Goal: Task Accomplishment & Management: Complete application form

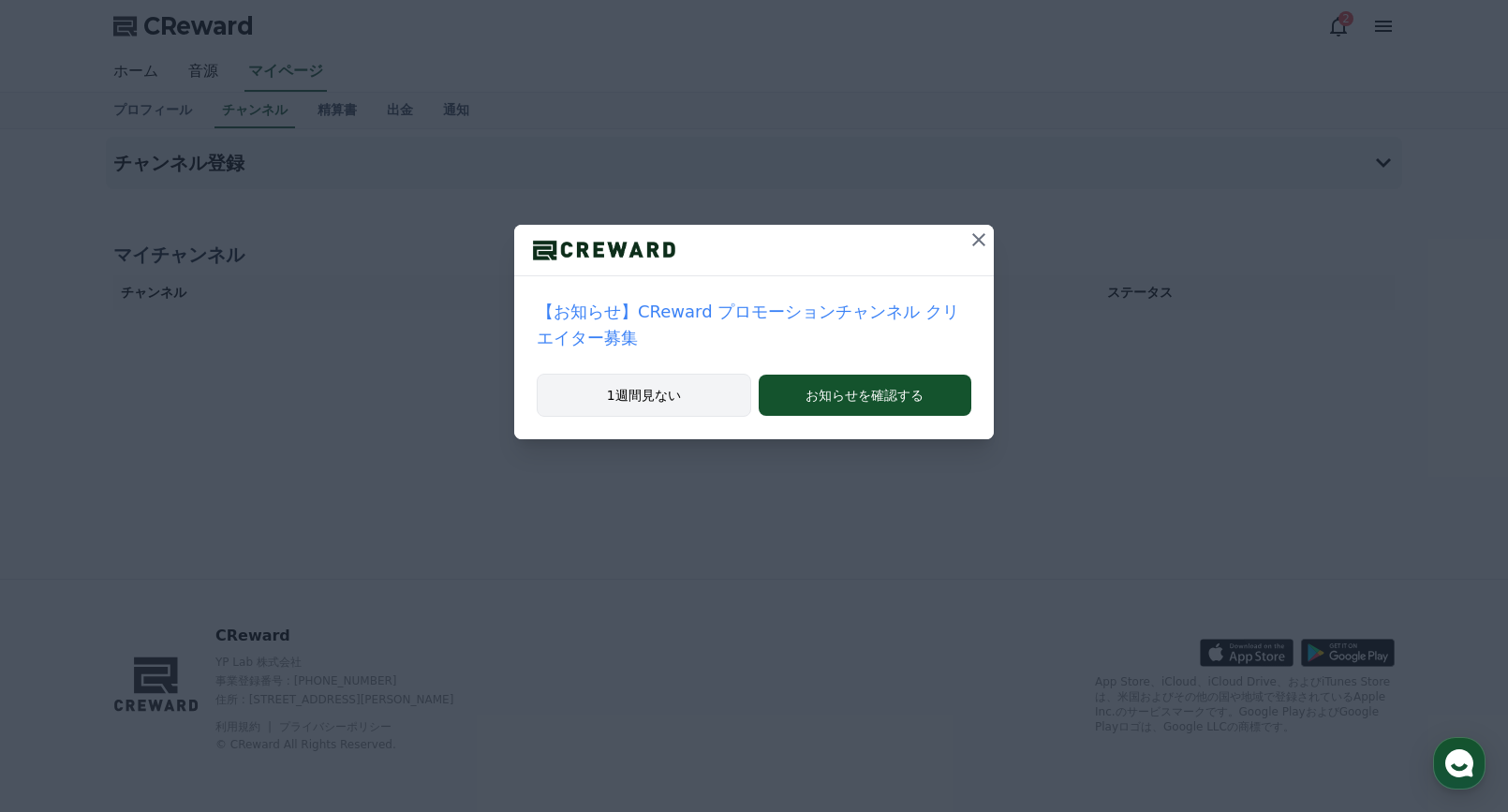
click at [635, 380] on button "1週間見ない" at bounding box center [644, 395] width 214 height 43
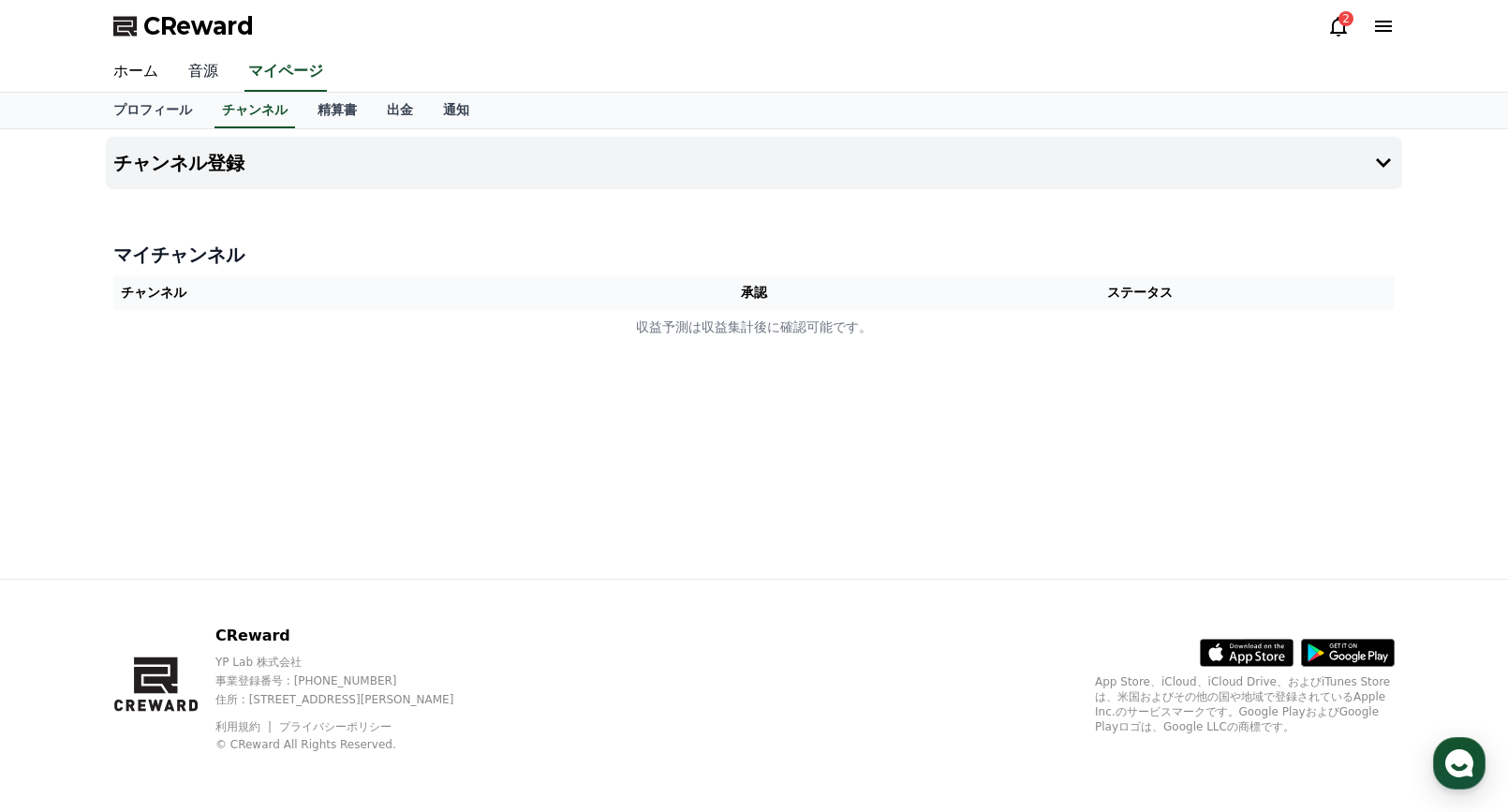
click at [190, 70] on link "音源" at bounding box center [203, 72] width 60 height 39
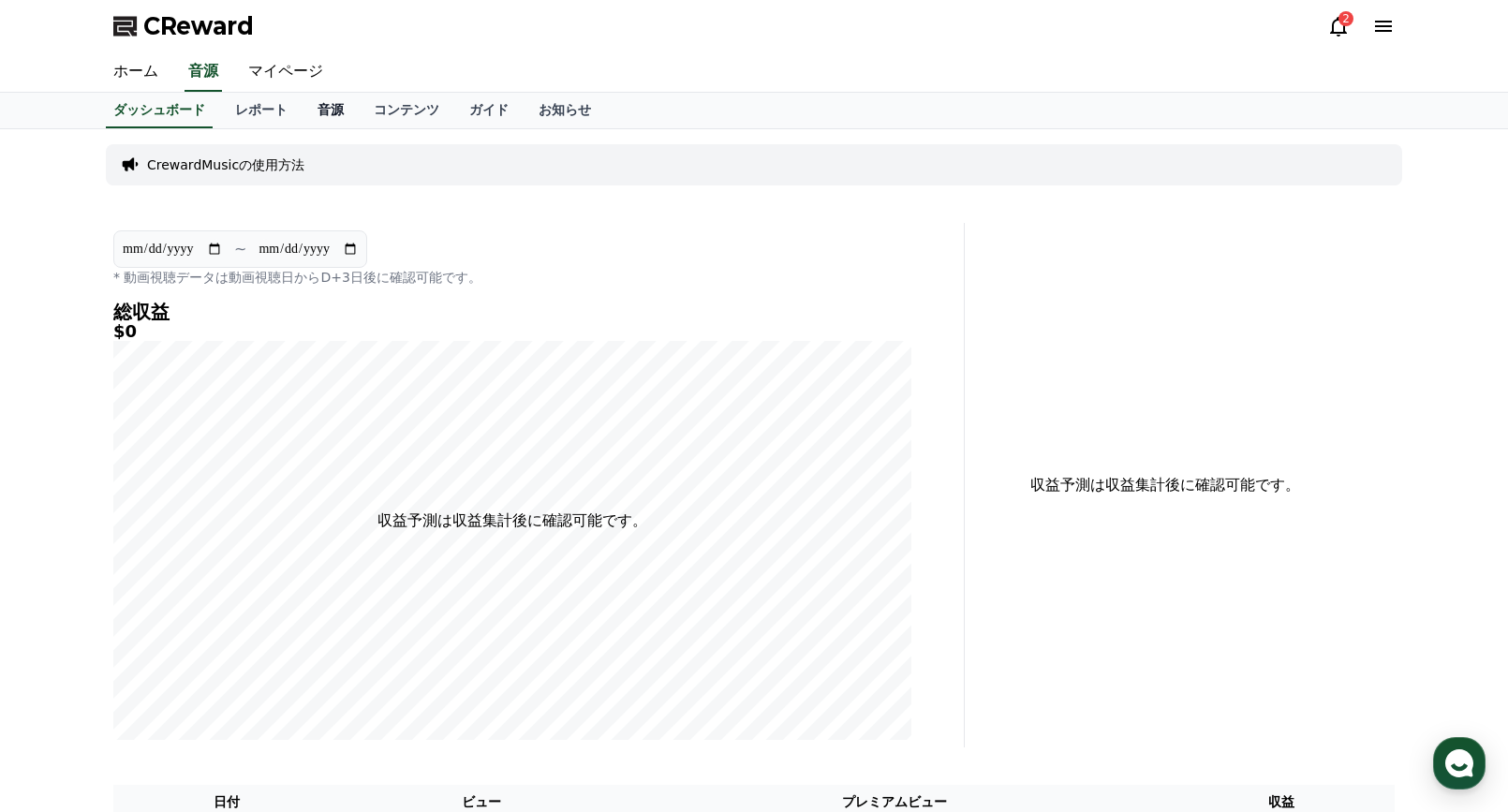
click at [302, 112] on link "音源" at bounding box center [330, 110] width 56 height 35
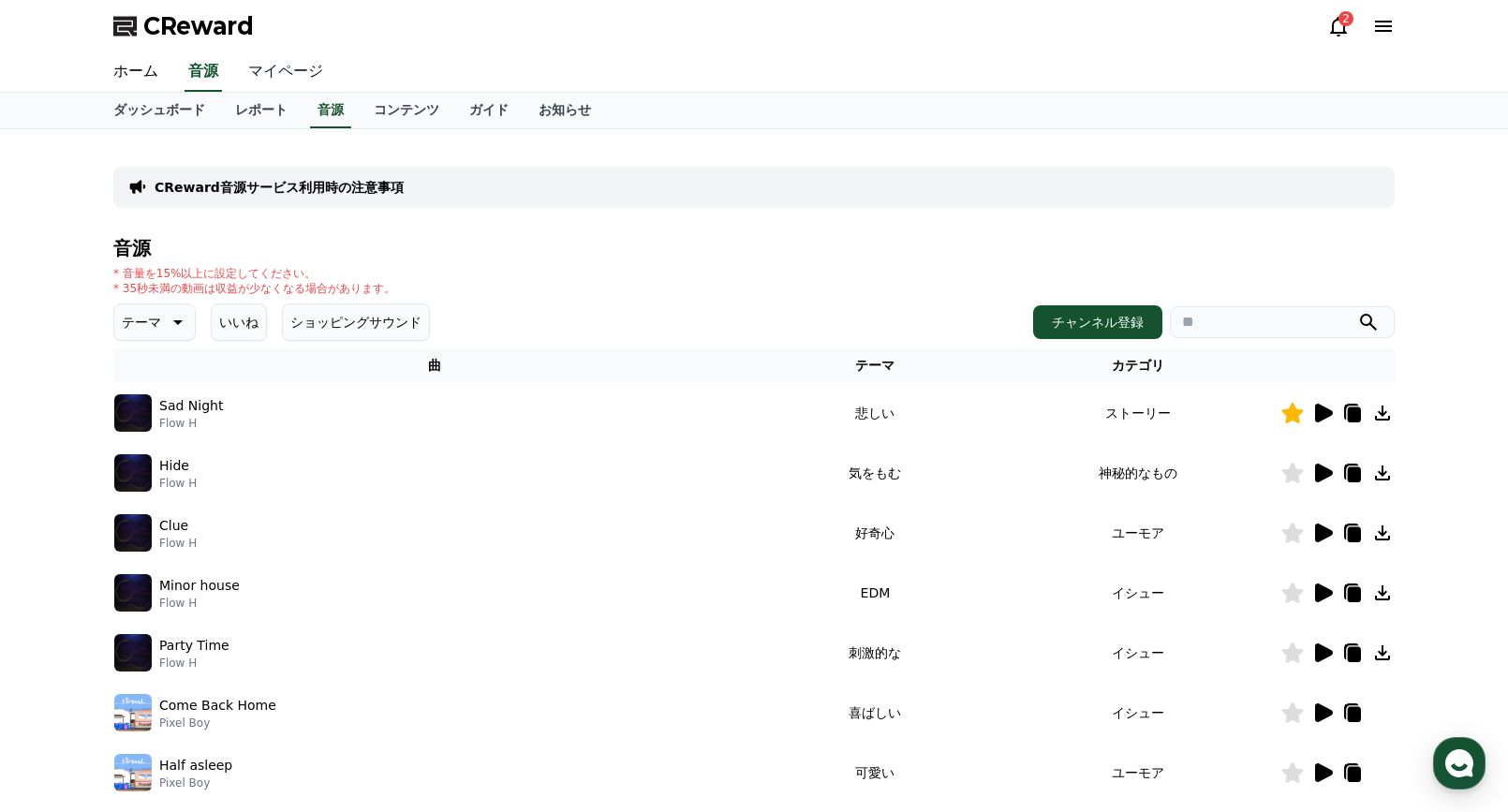
click at [272, 72] on link "マイページ" at bounding box center [286, 72] width 105 height 39
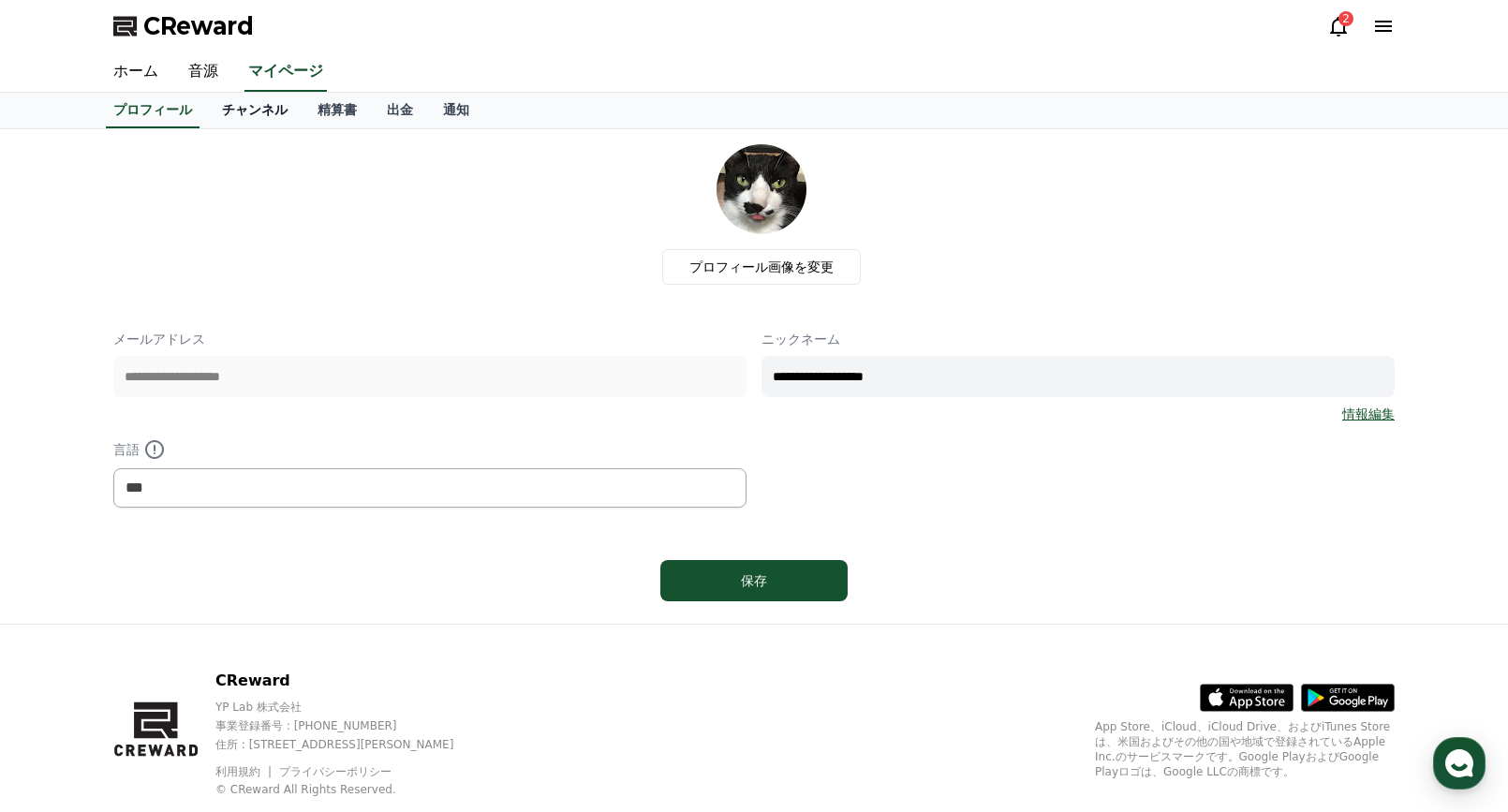
click at [221, 110] on link "チャンネル" at bounding box center [255, 110] width 96 height 35
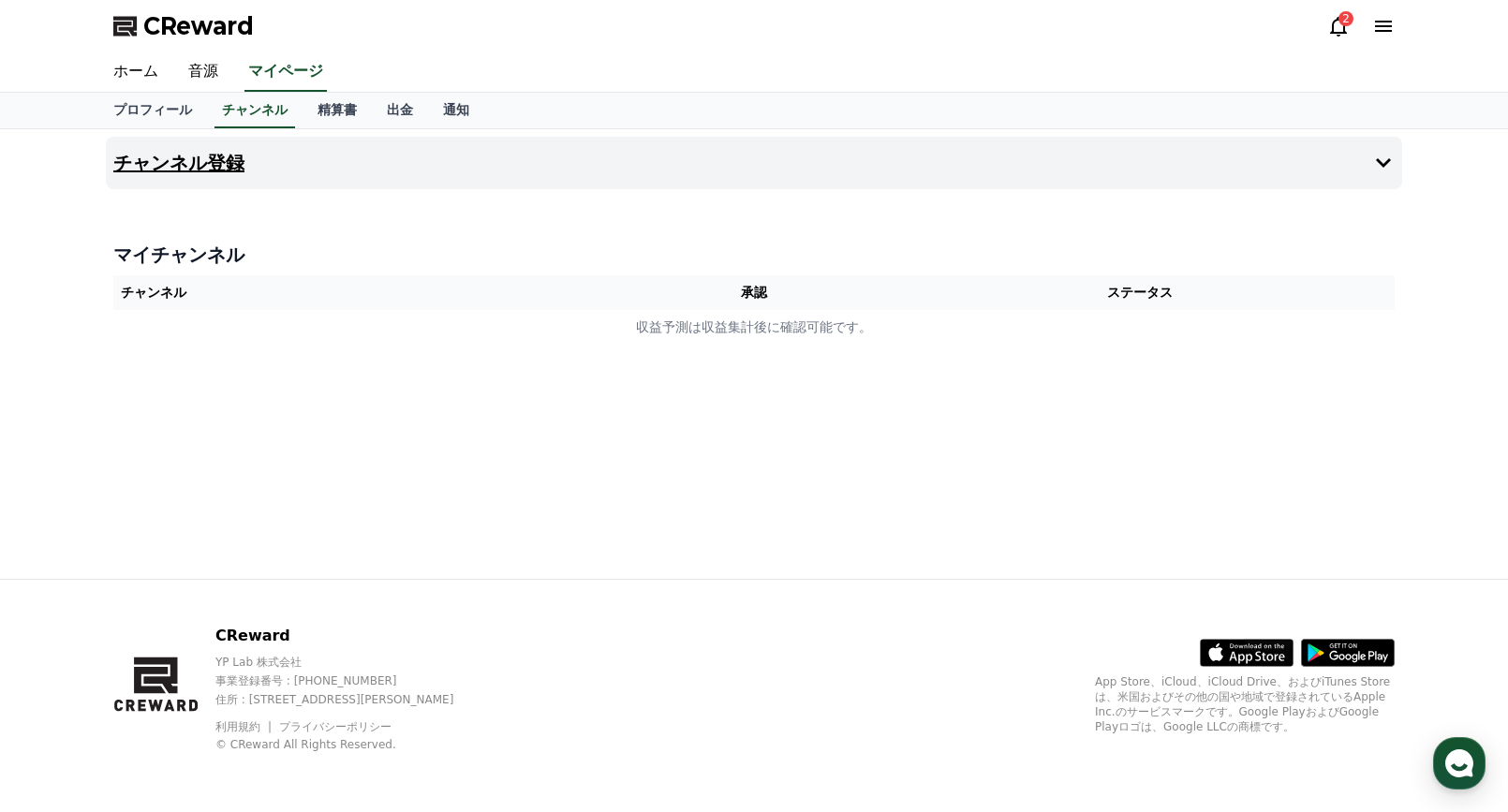
click at [1376, 160] on icon at bounding box center [1384, 163] width 15 height 10
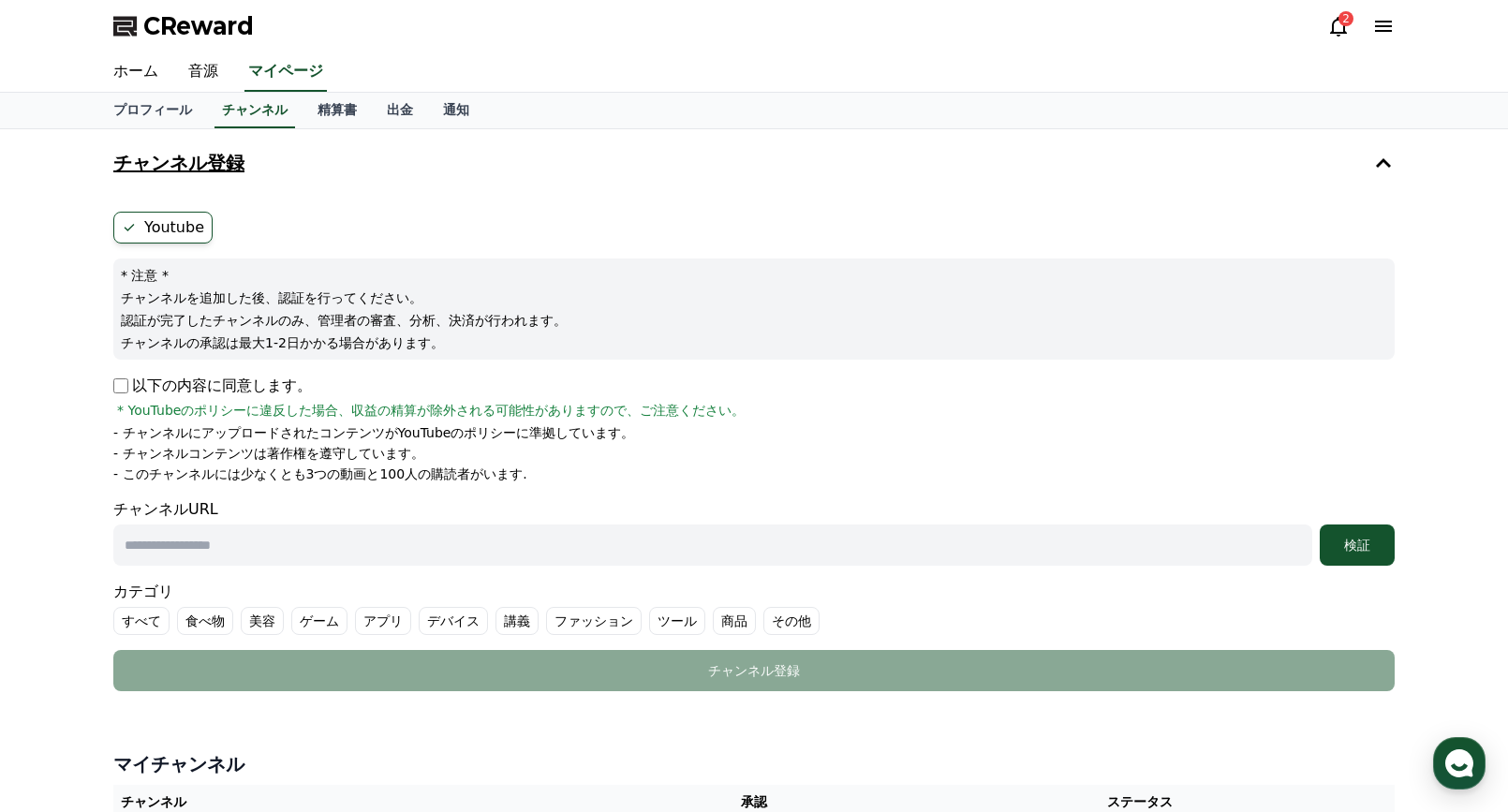
click at [263, 544] on input "text" at bounding box center [712, 544] width 1199 height 41
click at [237, 538] on input "text" at bounding box center [712, 544] width 1199 height 41
paste input "**********"
type input "**********"
click at [1360, 538] on div "検証" at bounding box center [1357, 545] width 60 height 19
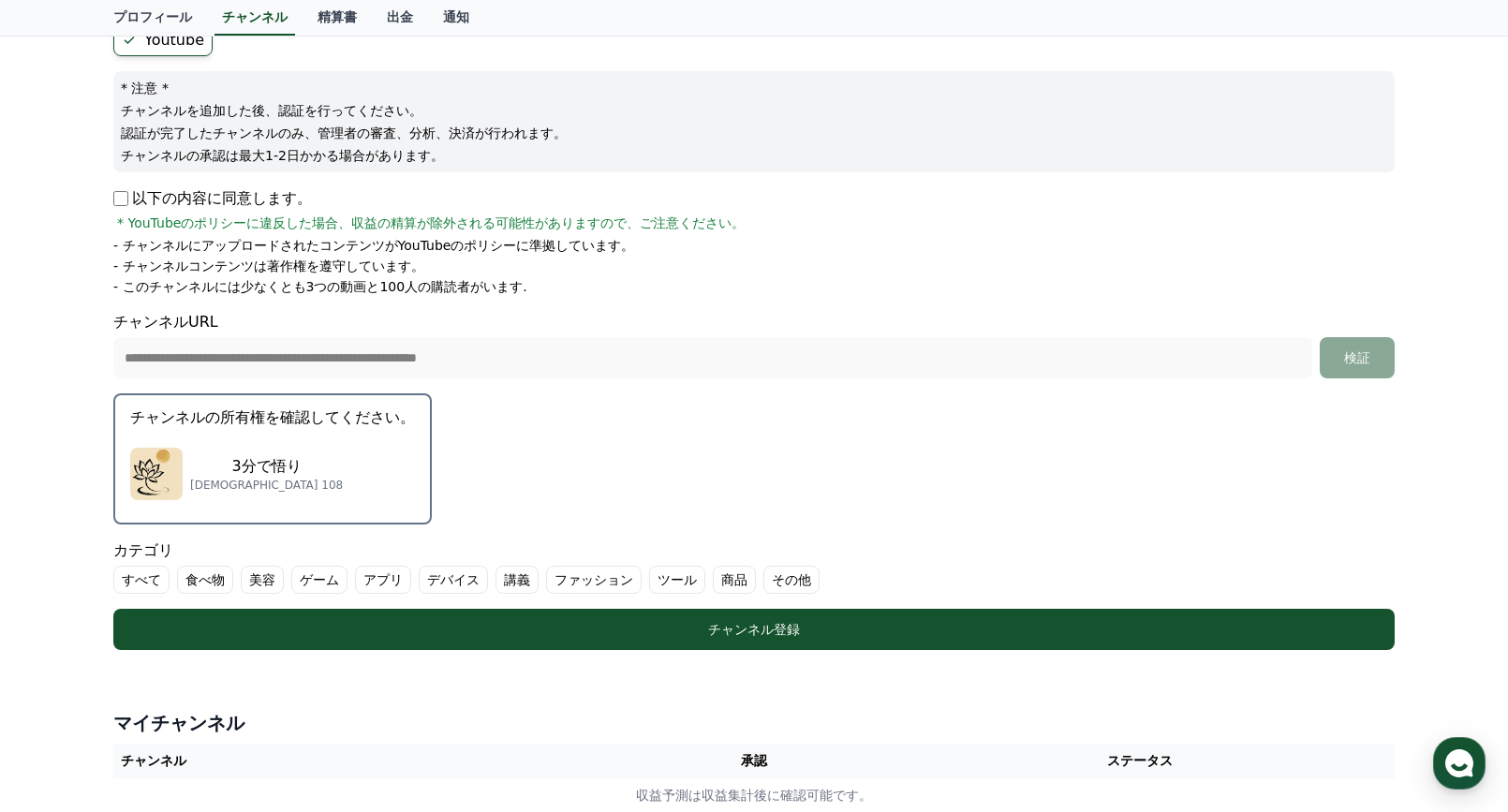
scroll to position [281, 0]
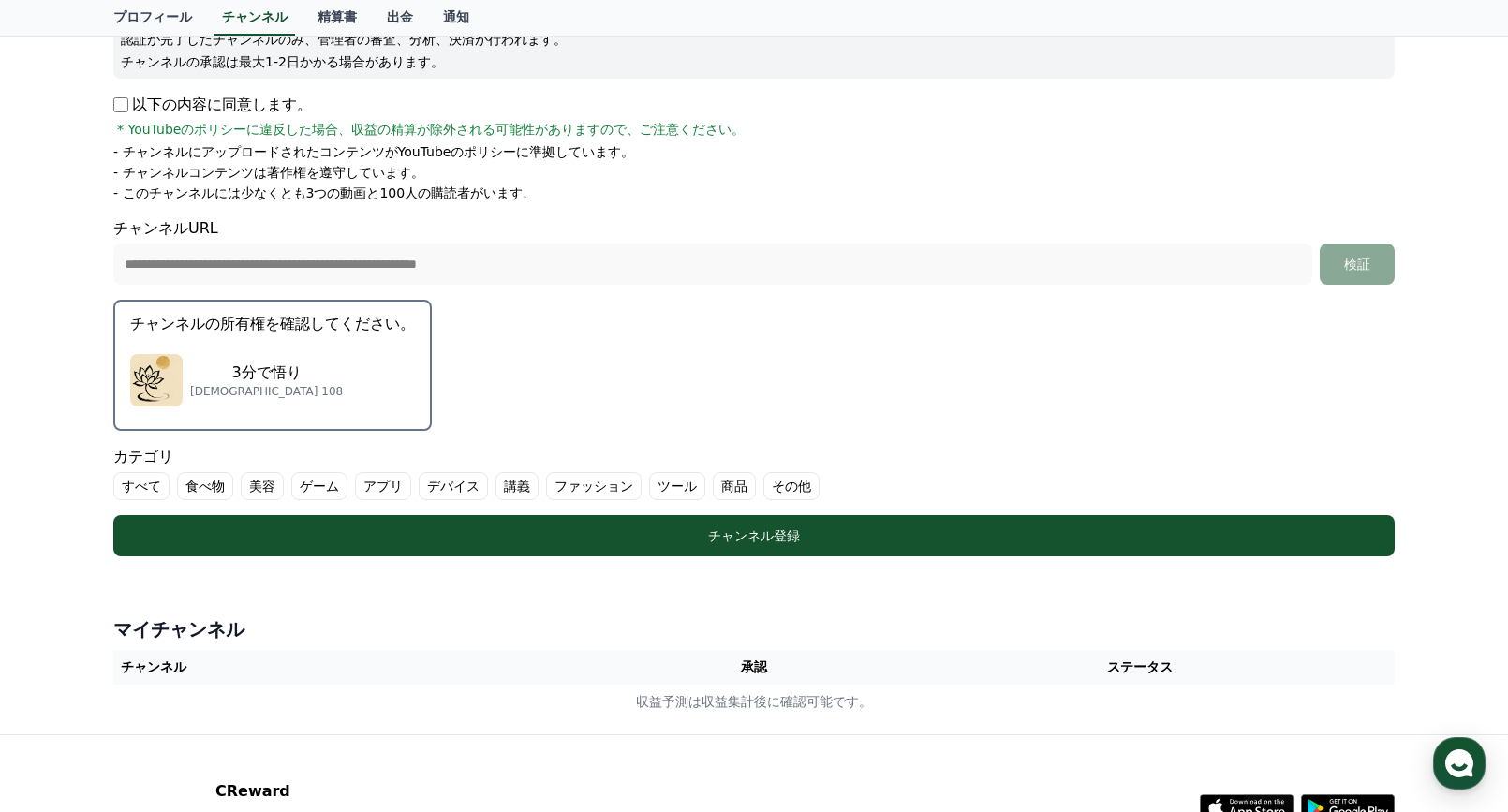
click at [212, 365] on p "3分で悟り" at bounding box center [267, 372] width 153 height 22
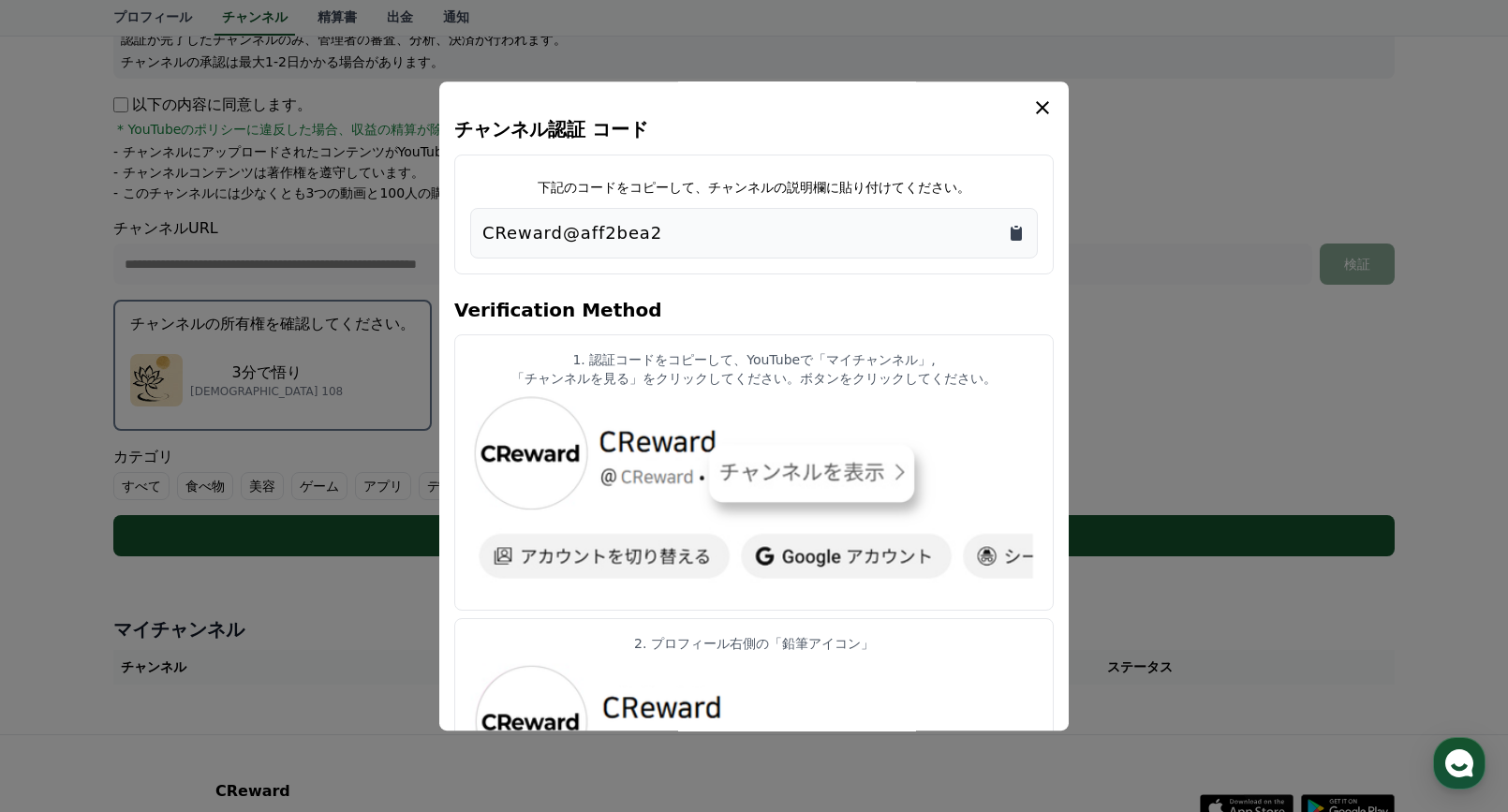
click at [1014, 231] on icon "Copy to clipboard" at bounding box center [1016, 233] width 11 height 14
click at [1041, 108] on icon "modal" at bounding box center [1042, 108] width 13 height 13
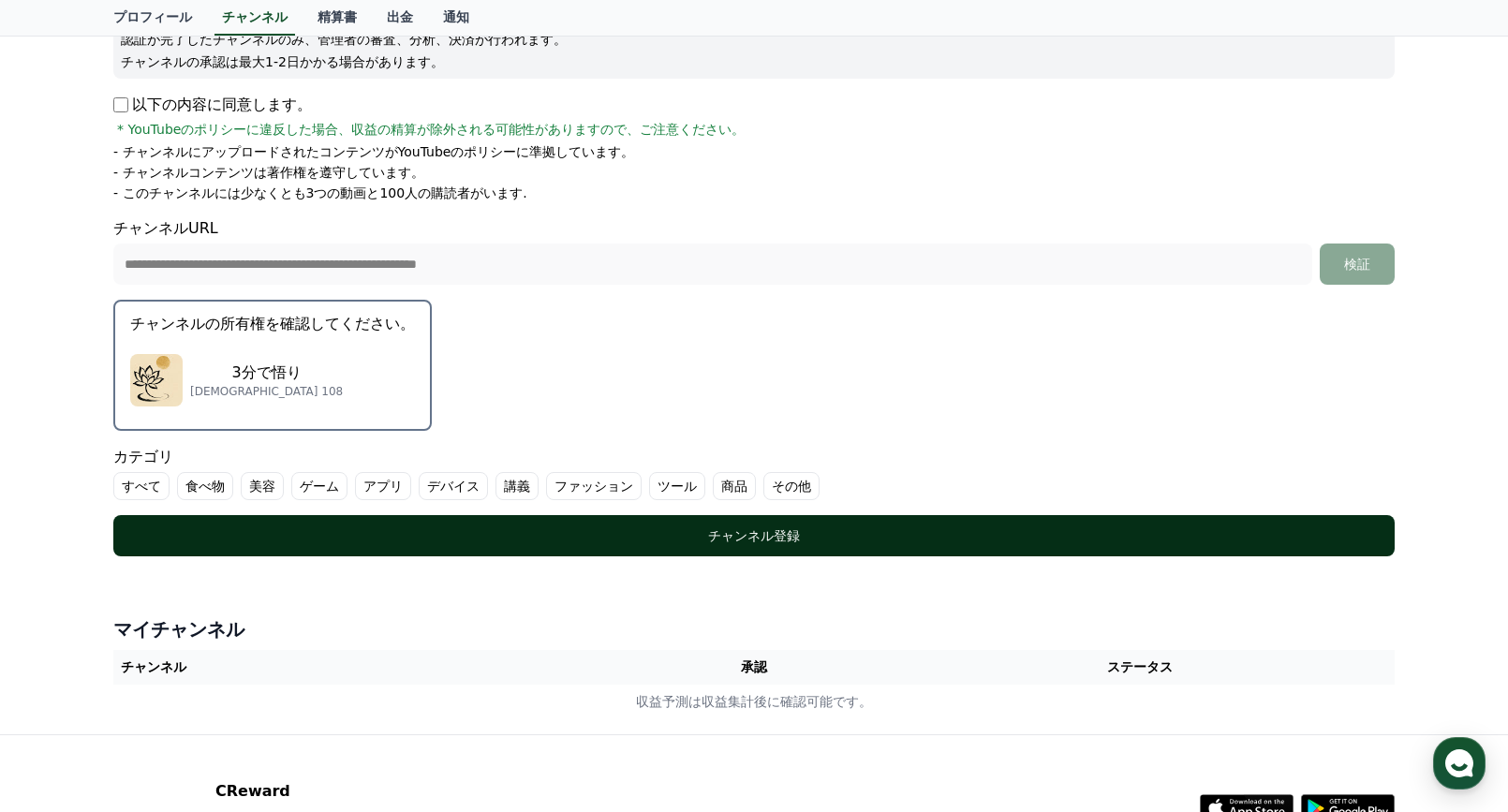
click at [754, 537] on div "チャンネル登録" at bounding box center [754, 536] width 1207 height 19
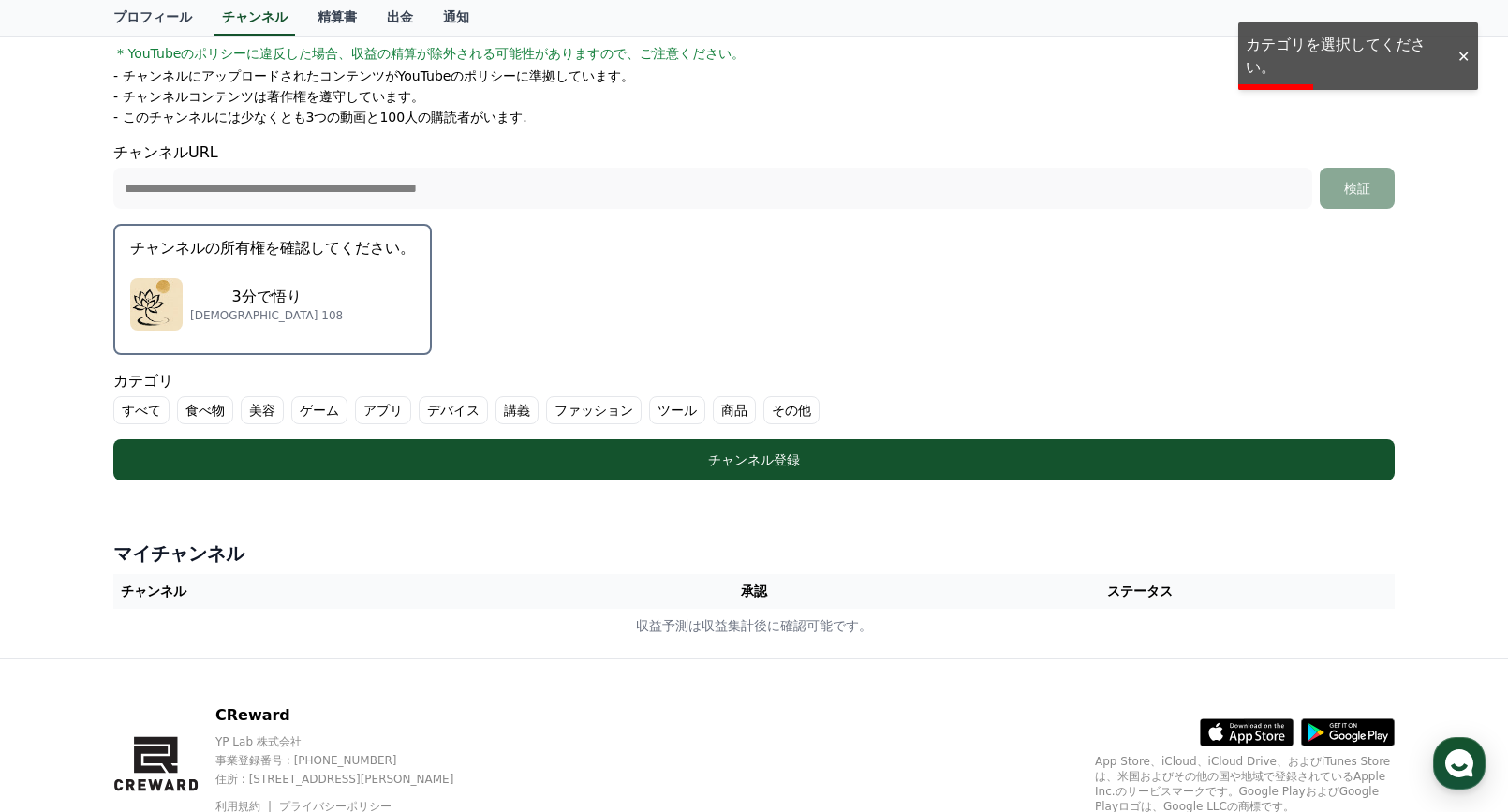
scroll to position [436, 0]
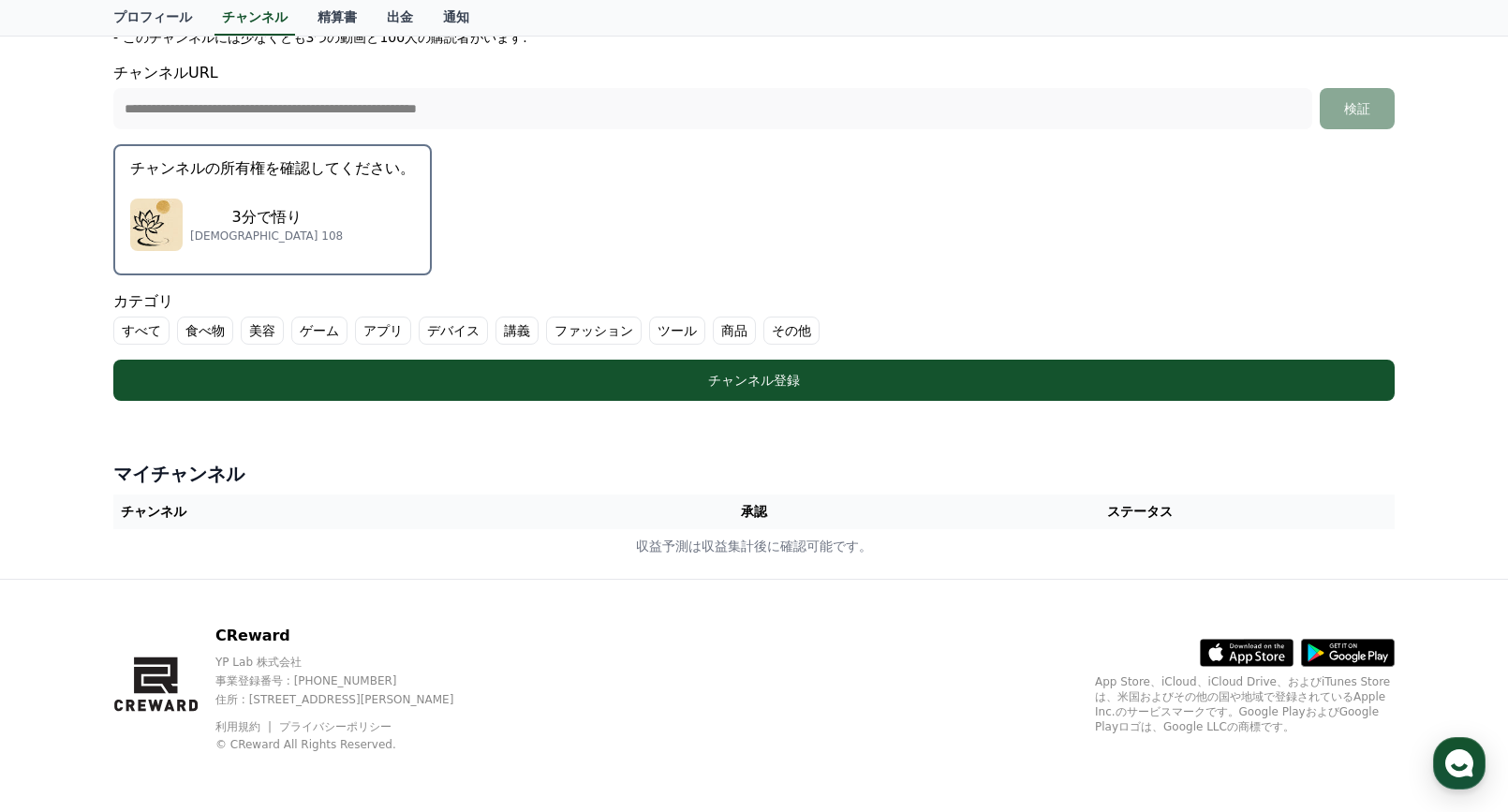
click at [496, 329] on label "講義" at bounding box center [517, 330] width 43 height 28
click at [786, 330] on label "その他" at bounding box center [813, 330] width 56 height 28
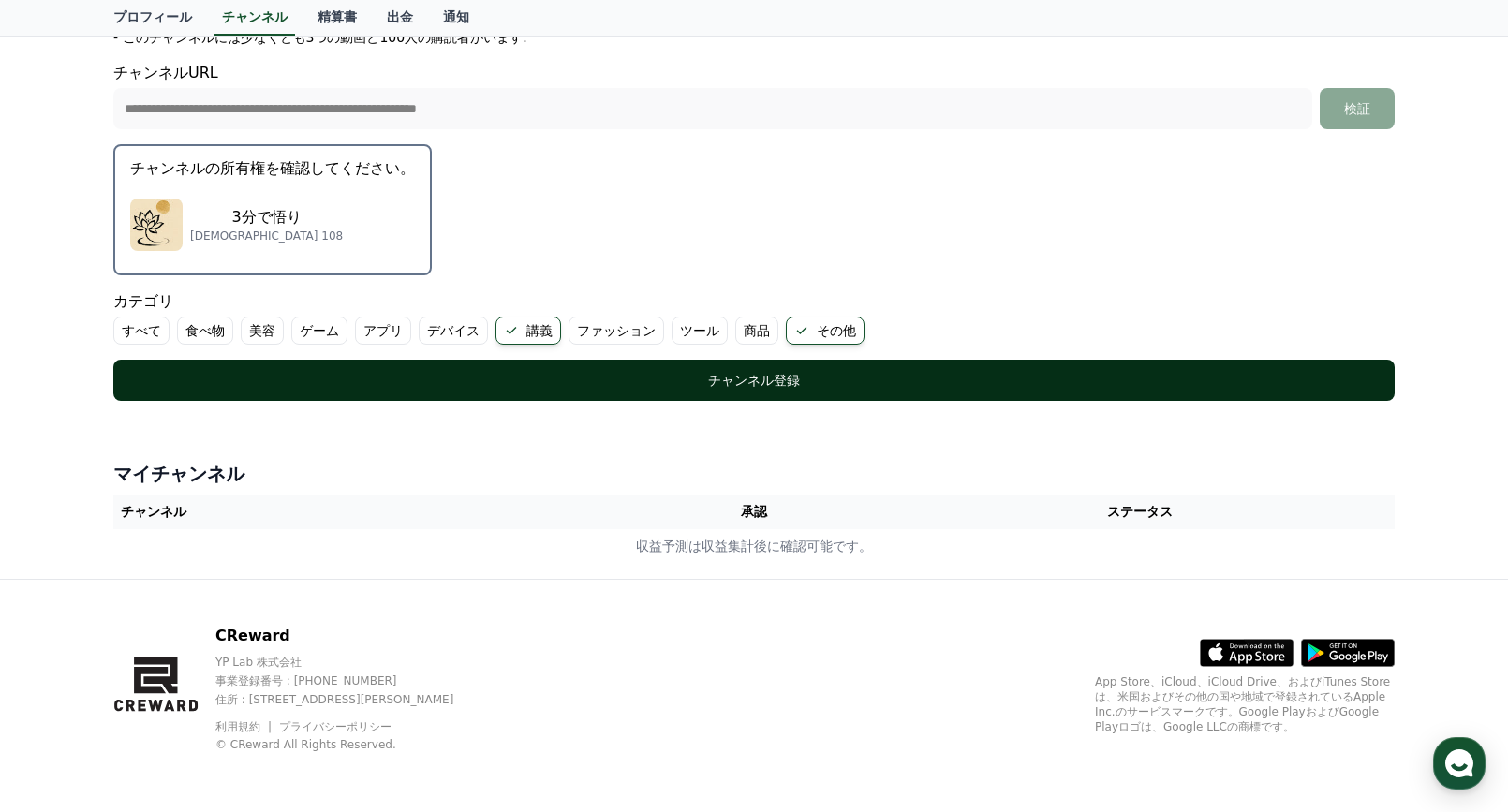
click at [728, 368] on button "チャンネル登録" at bounding box center [753, 380] width 1281 height 41
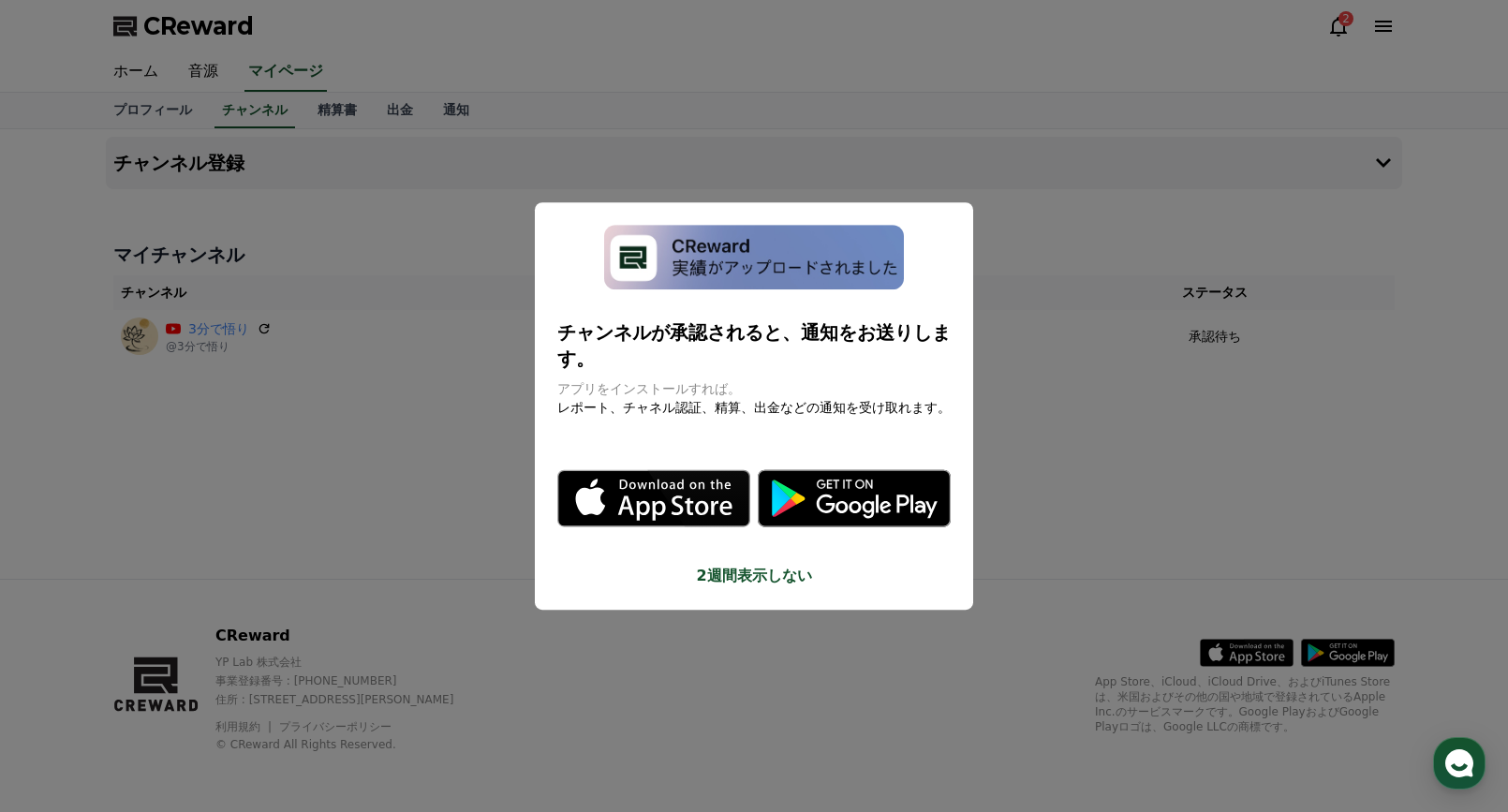
click at [750, 564] on button "2週間表示しない" at bounding box center [753, 575] width 393 height 22
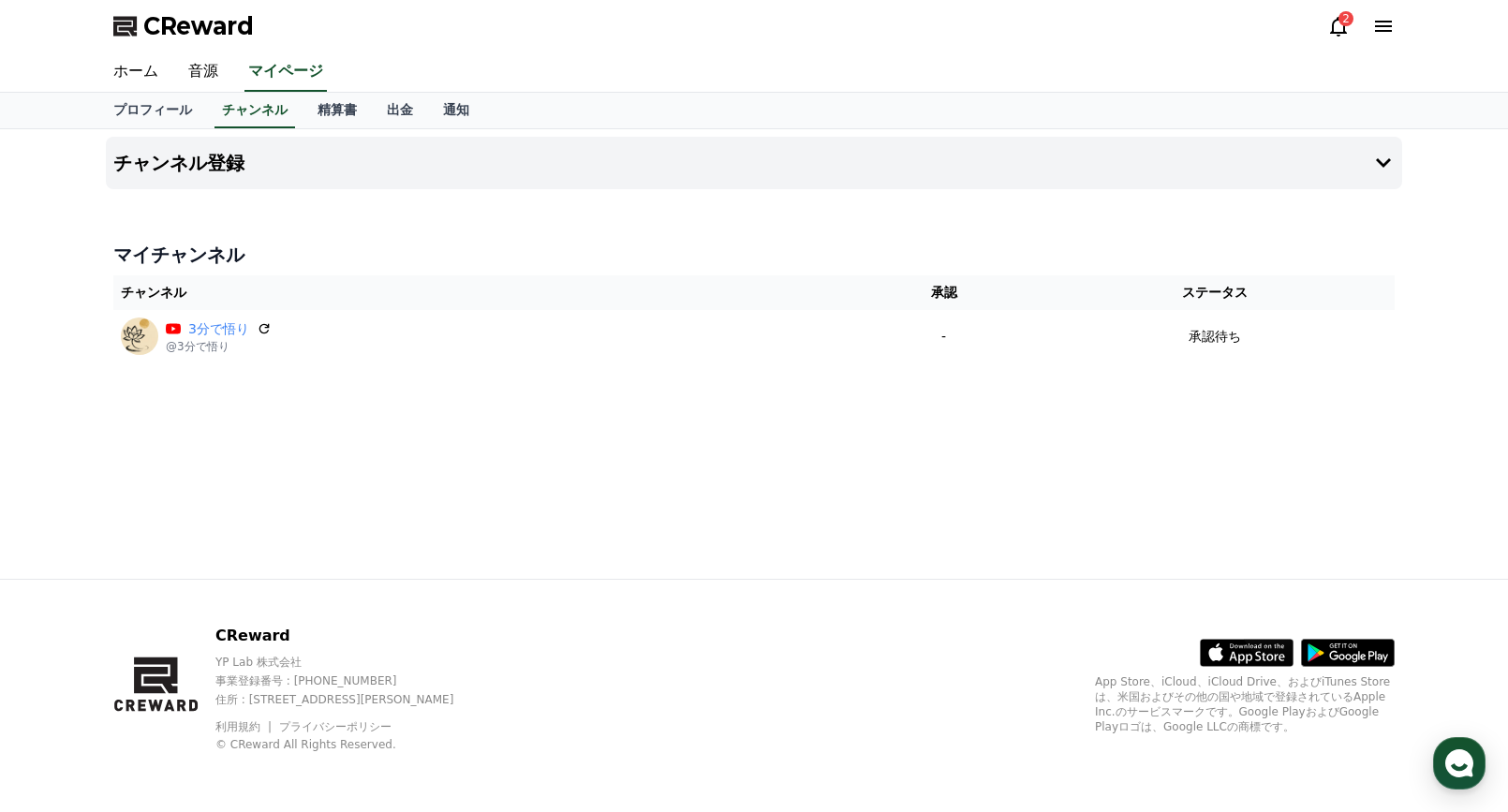
click at [473, 428] on div "チャンネル登録 マイチャンネル チャンネル 承認 ステータス 3分で悟り @3分で悟り - 承認待ち" at bounding box center [754, 354] width 1311 height 450
click at [187, 68] on link "音源" at bounding box center [203, 72] width 60 height 39
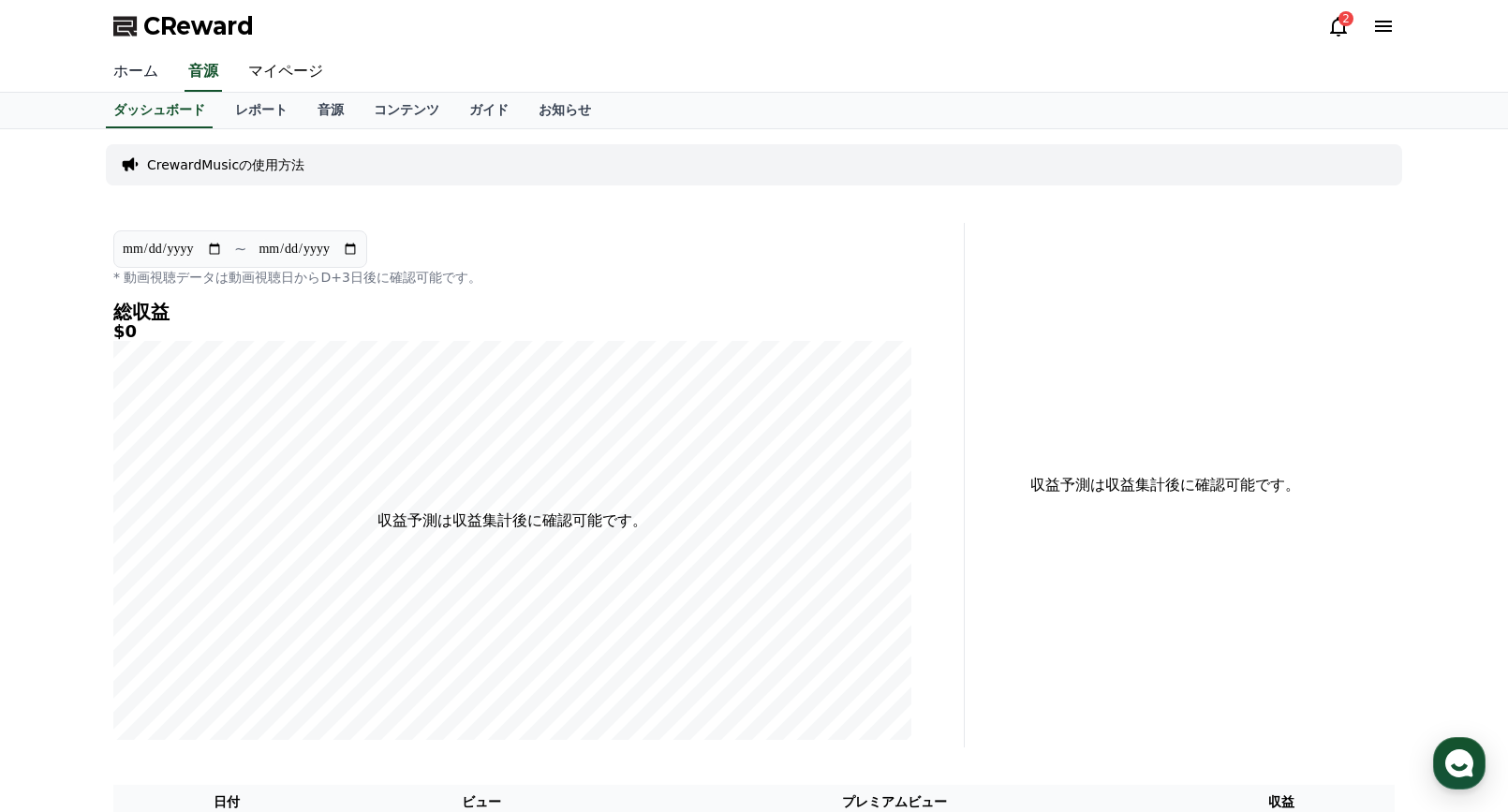
click at [128, 73] on link "ホーム" at bounding box center [136, 72] width 75 height 39
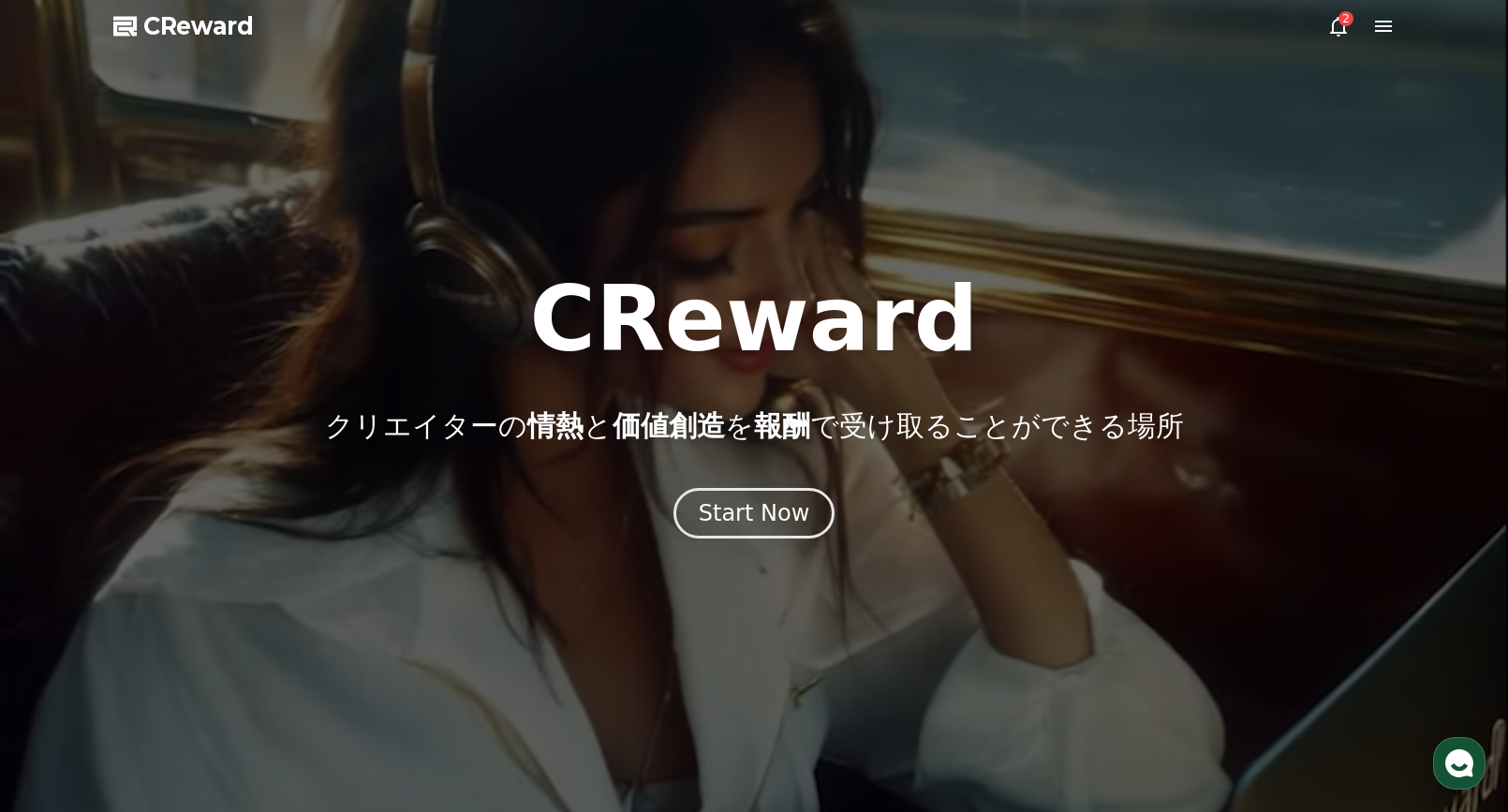
click at [1340, 19] on div "2" at bounding box center [1346, 19] width 15 height 15
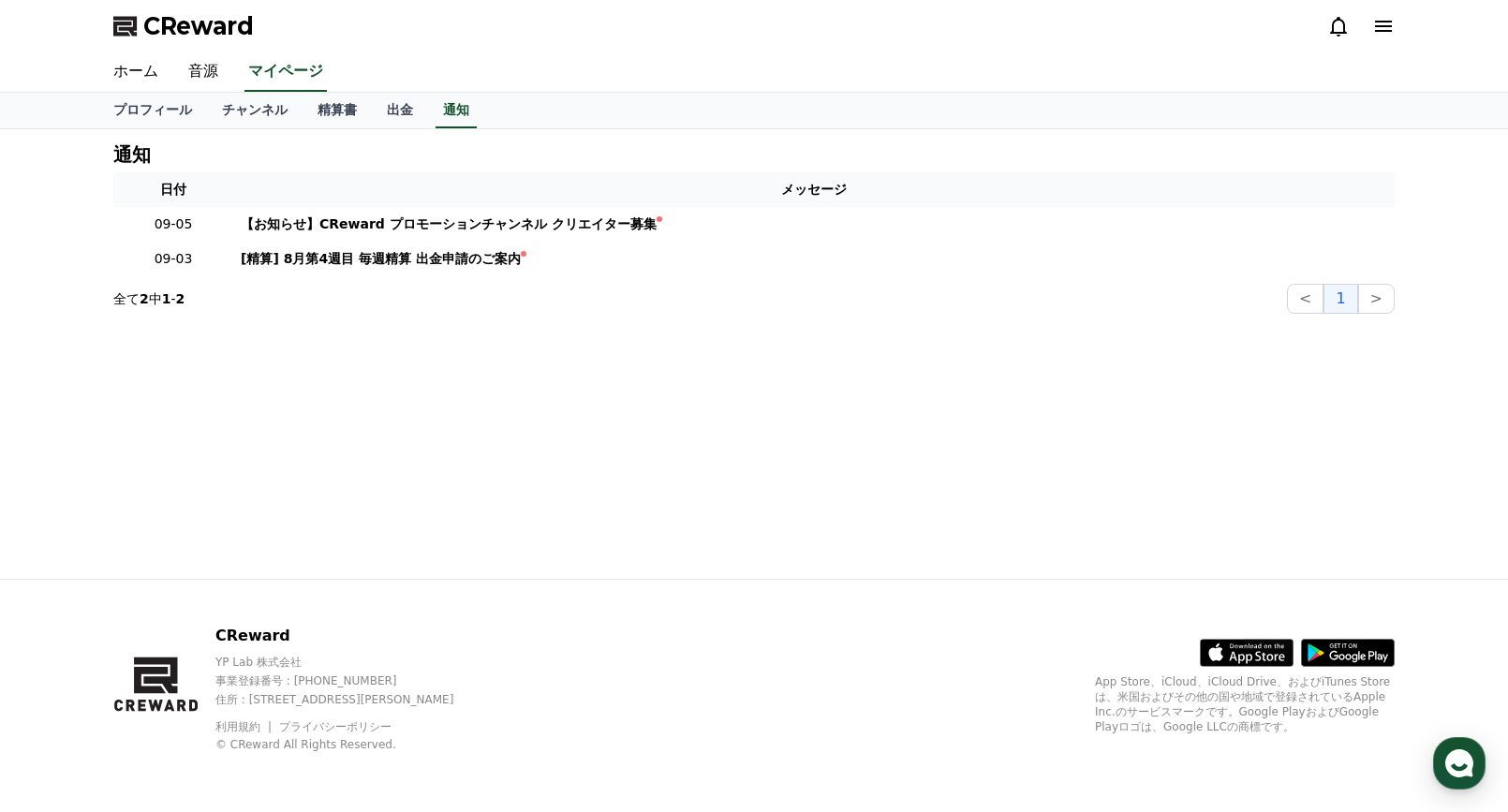
click at [729, 342] on div "通知 日付 メッセージ 09-05 【お知らせ】CReward プロモーションチャンネル クリエイター募集 09-03 [精算] 8月第4週目 毎週精算 出金…" at bounding box center [754, 354] width 1311 height 450
click at [186, 69] on link "音源" at bounding box center [203, 72] width 60 height 39
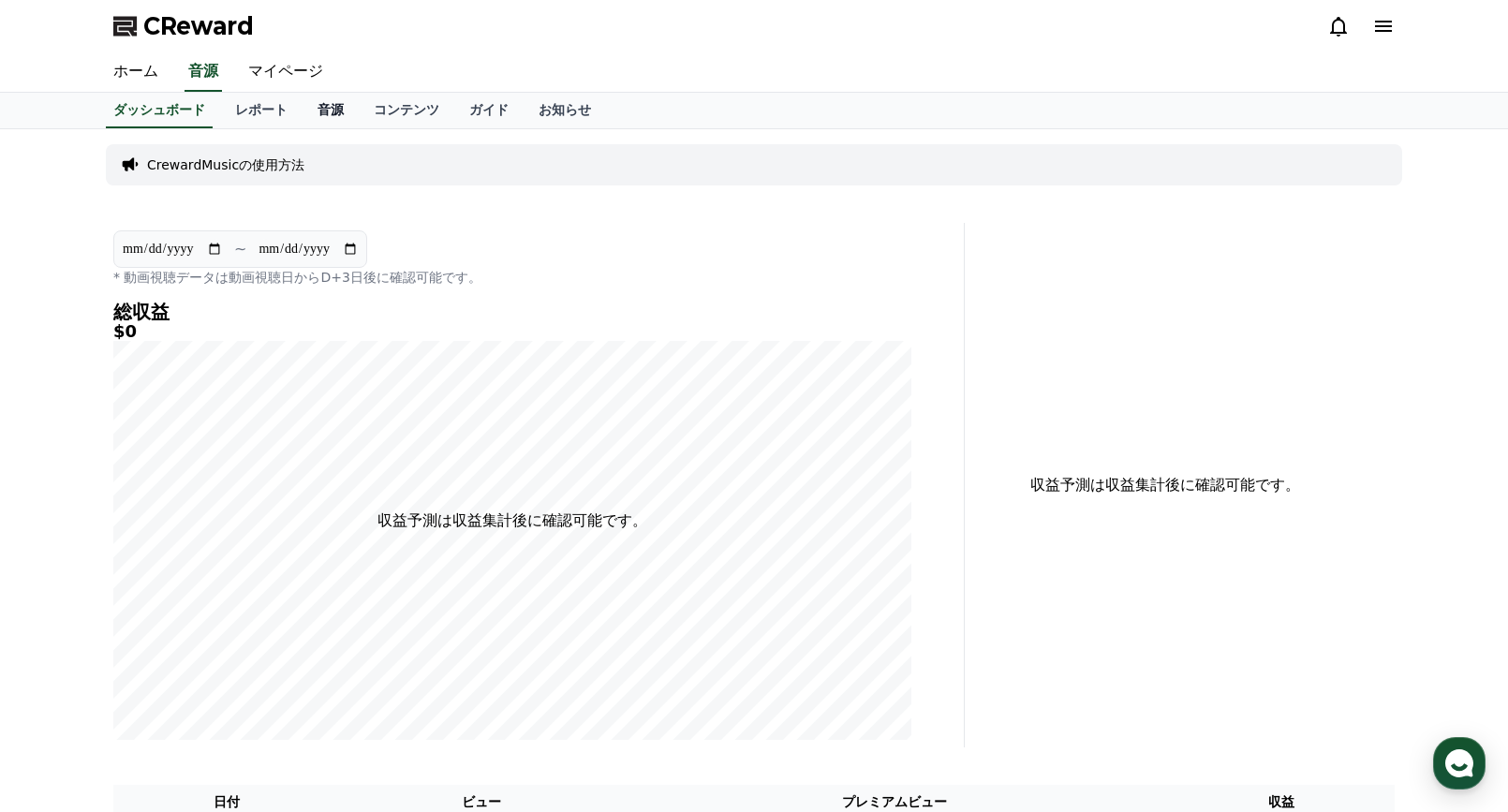
click at [302, 112] on link "音源" at bounding box center [330, 110] width 56 height 35
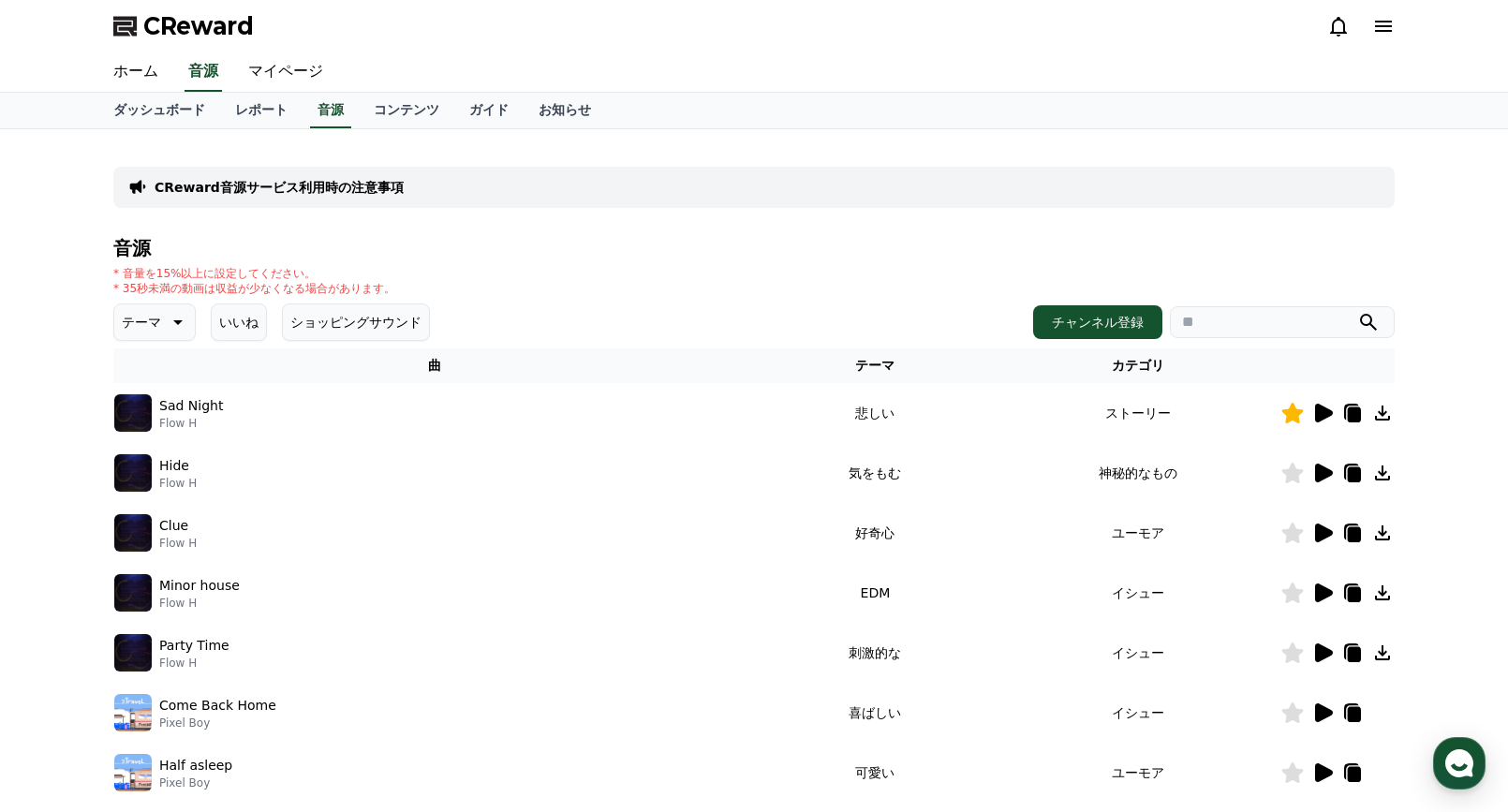
click at [165, 318] on icon at bounding box center [175, 321] width 22 height 22
click at [136, 520] on button "暗い" at bounding box center [136, 517] width 41 height 41
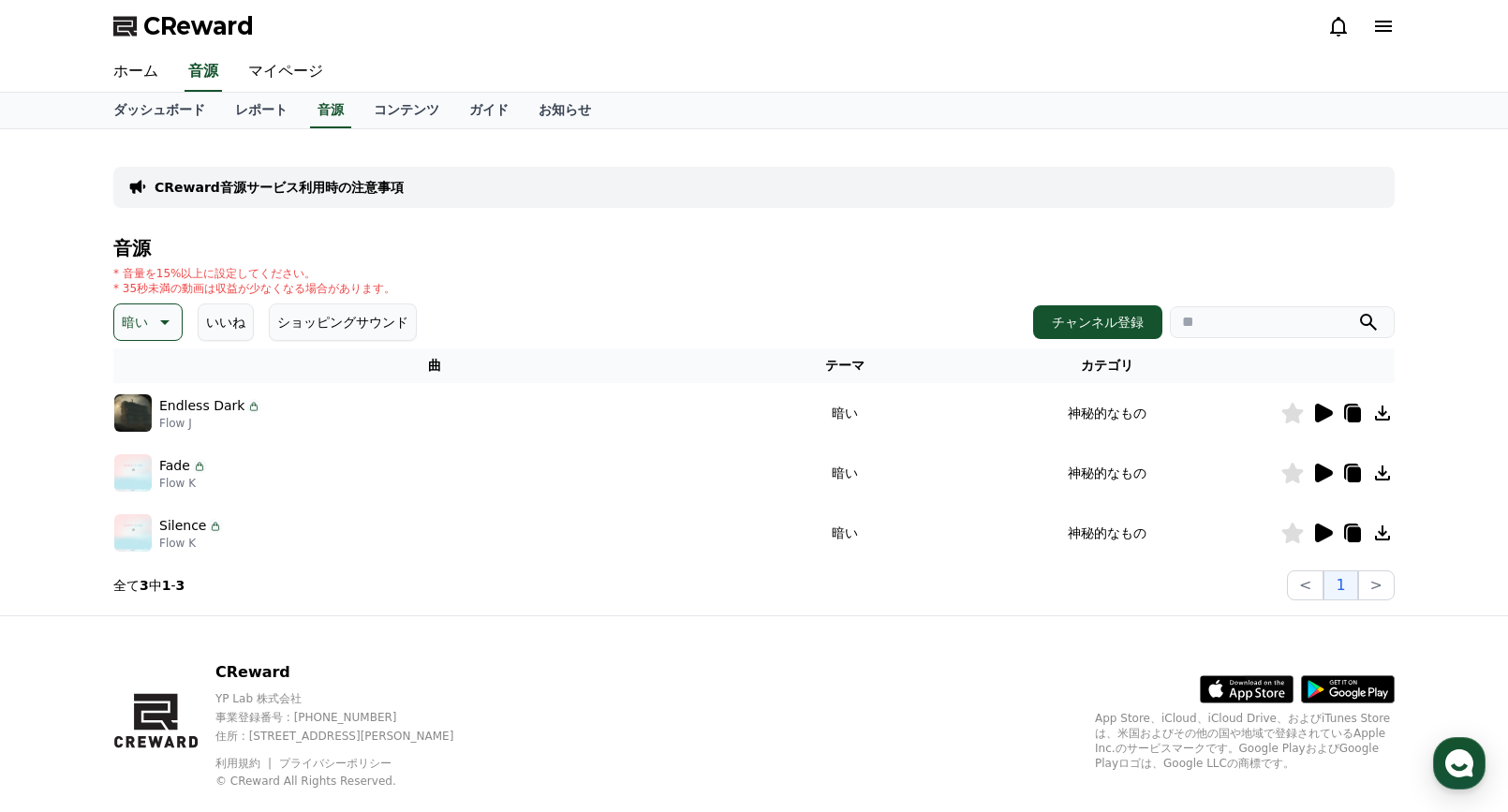
click at [1326, 472] on icon at bounding box center [1323, 472] width 18 height 19
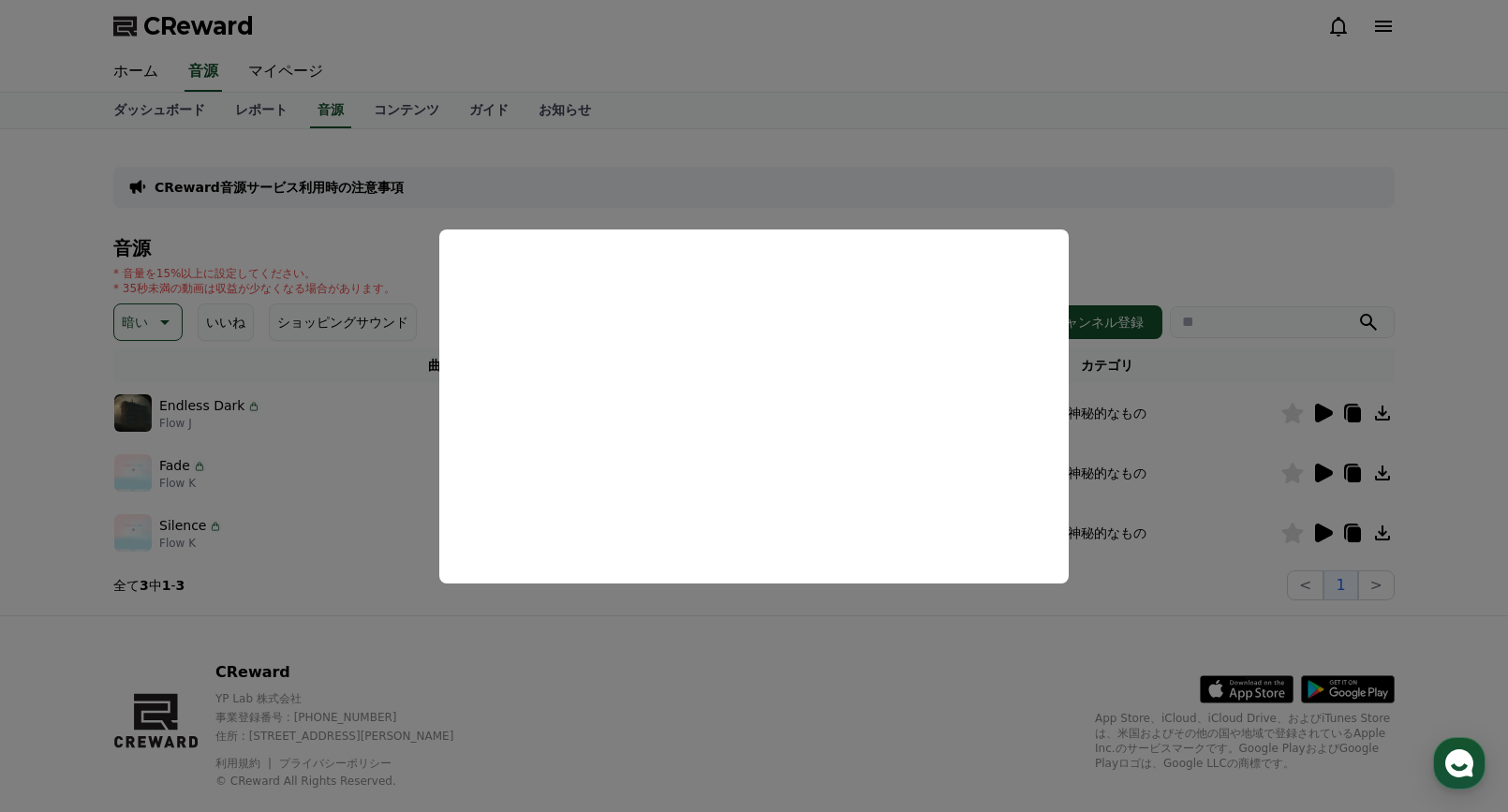
click at [985, 633] on button "close modal" at bounding box center [754, 406] width 1508 height 812
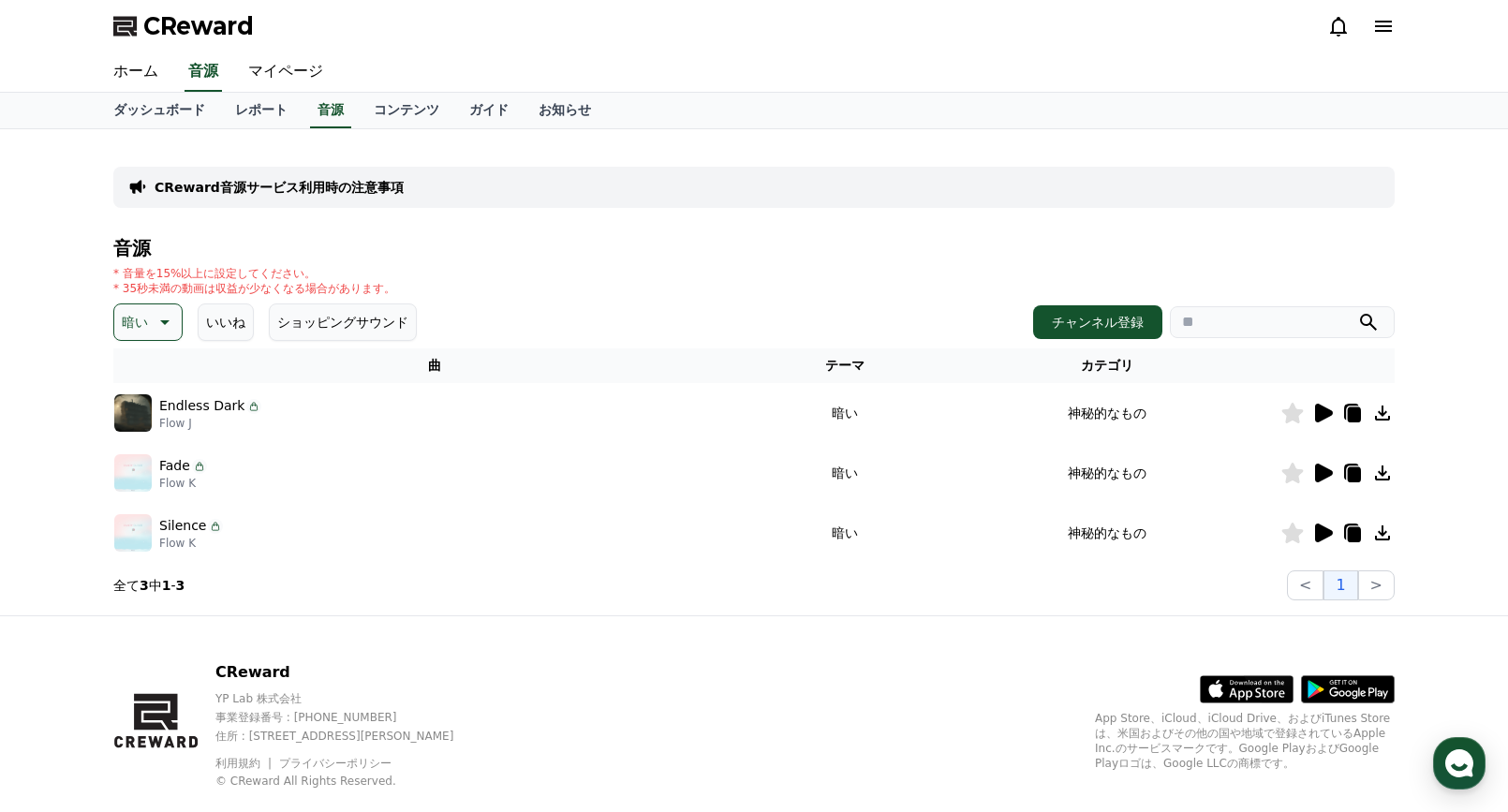
click at [1317, 528] on icon at bounding box center [1323, 533] width 18 height 19
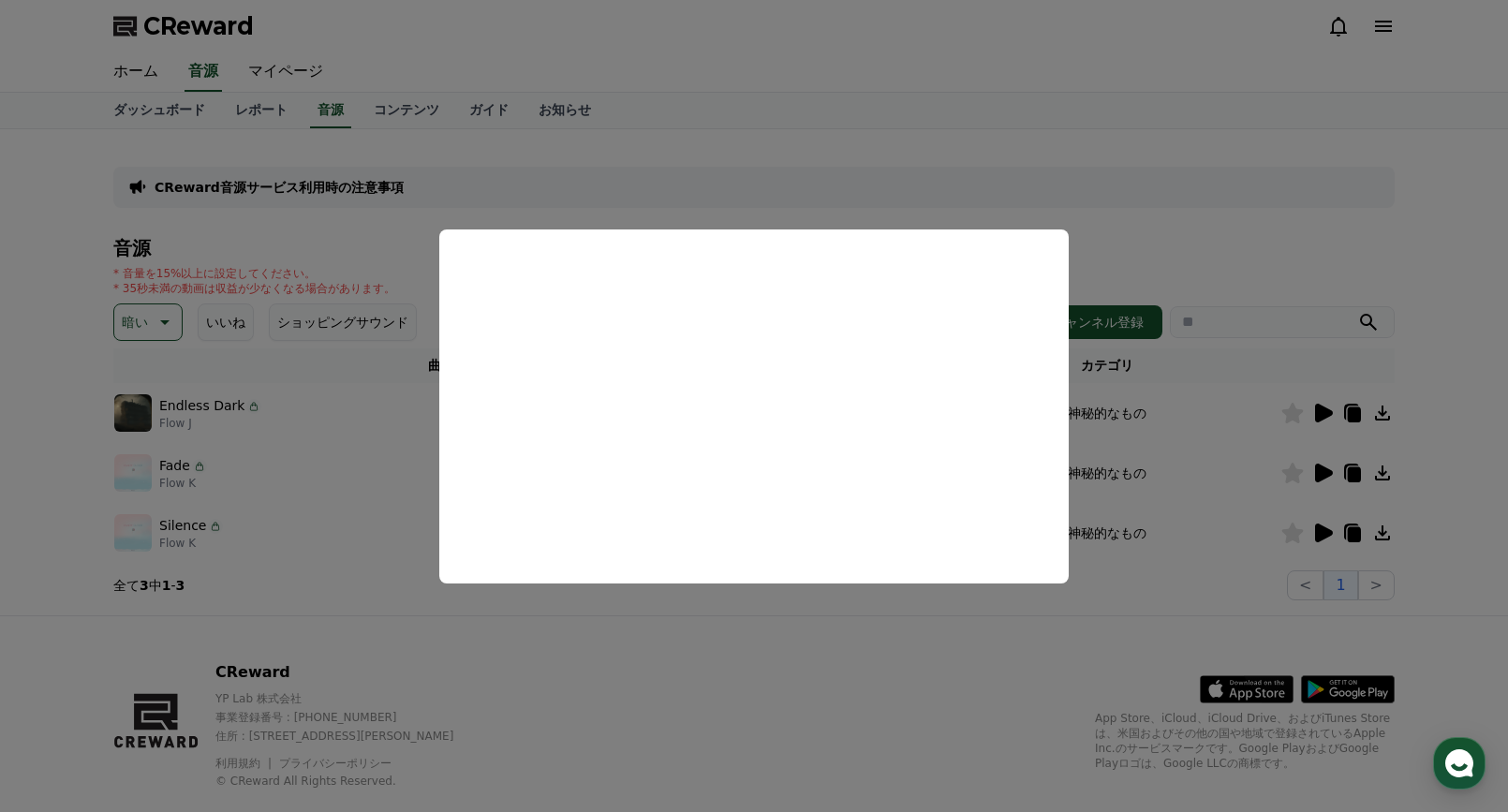
click at [1077, 646] on button "close modal" at bounding box center [754, 406] width 1508 height 812
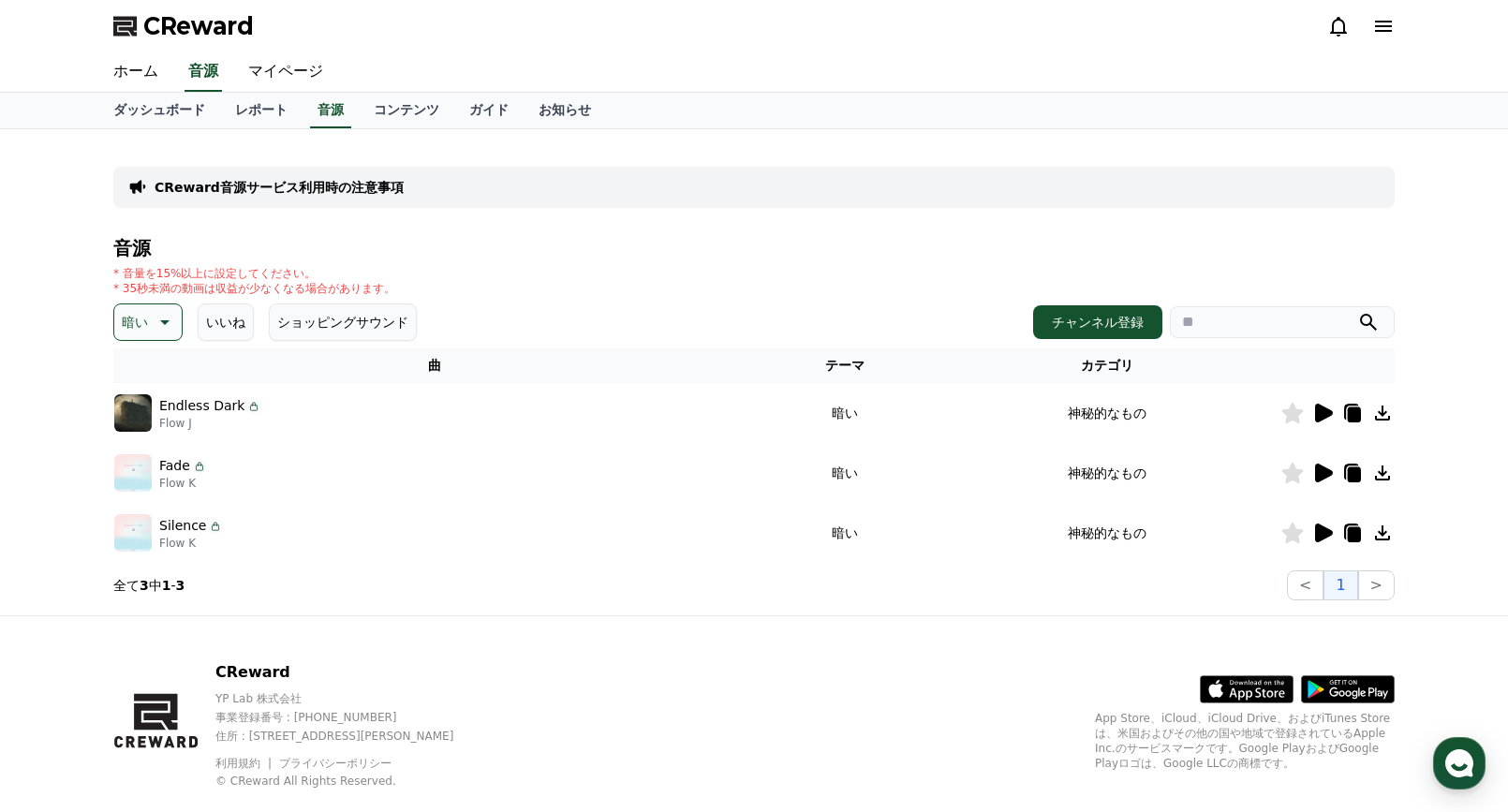
click at [1325, 408] on icon at bounding box center [1323, 413] width 18 height 19
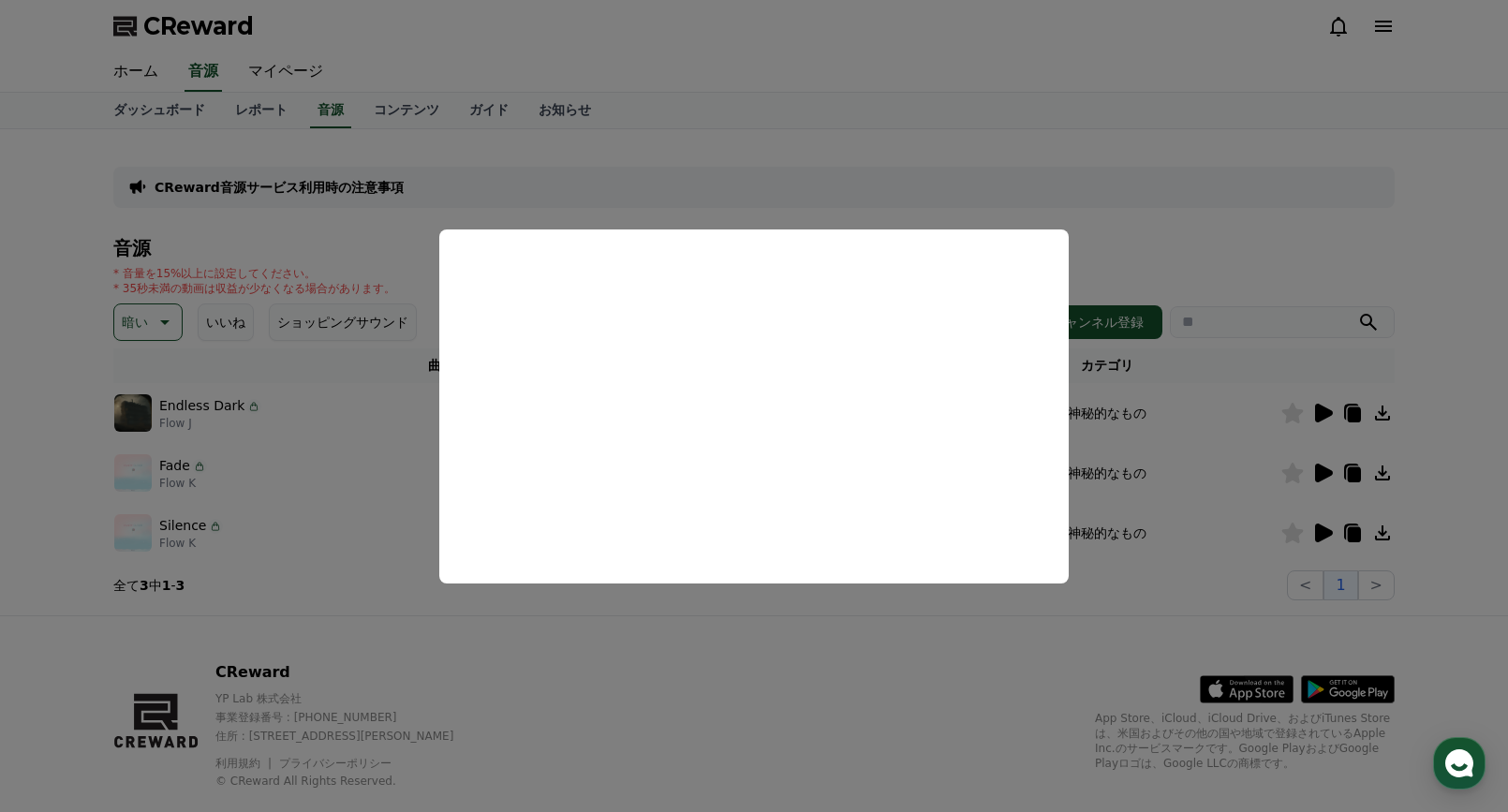
click at [834, 647] on button "close modal" at bounding box center [754, 406] width 1508 height 812
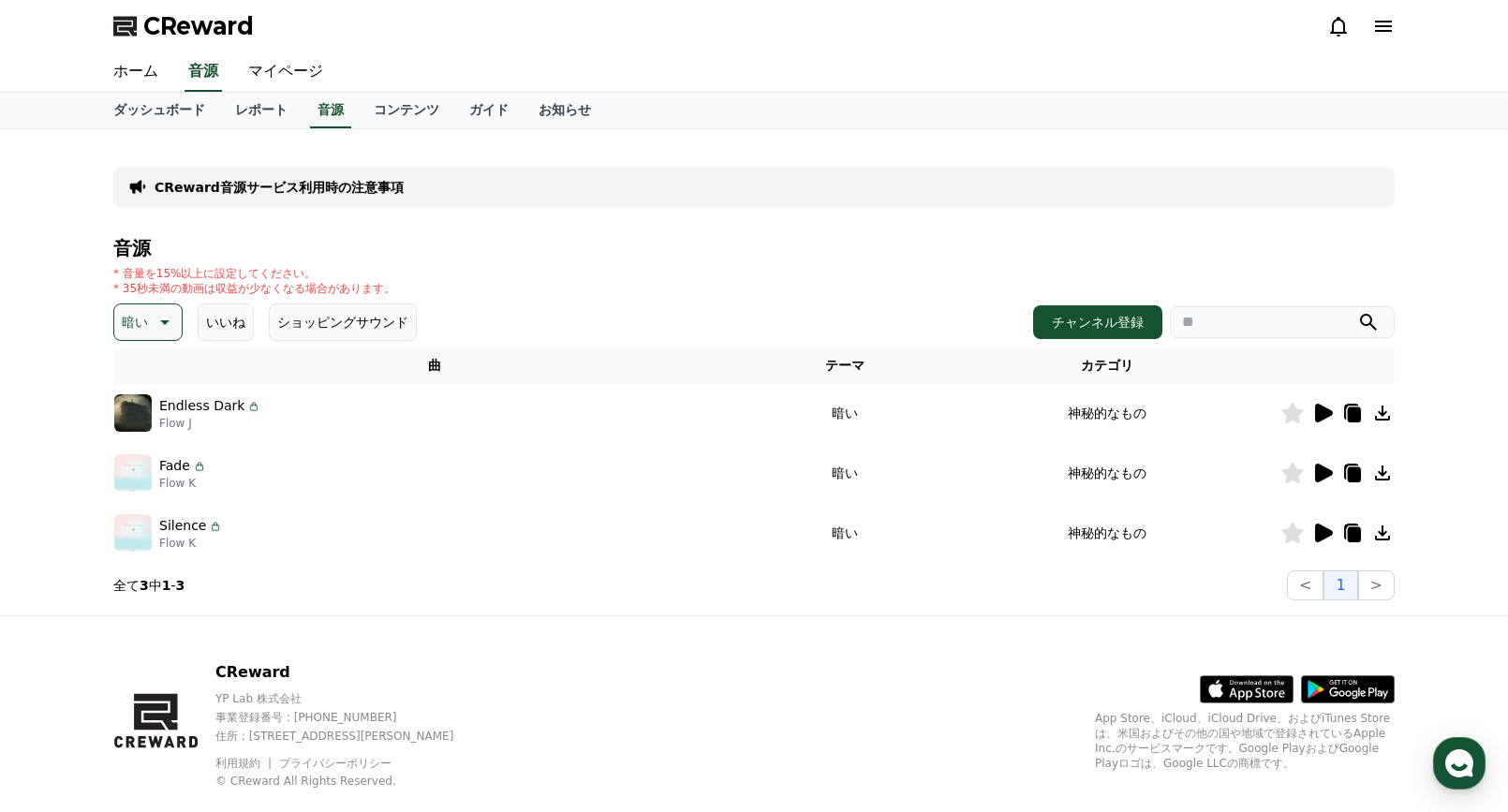
click at [1289, 467] on icon at bounding box center [1292, 473] width 22 height 21
click at [1294, 533] on icon at bounding box center [1293, 533] width 22 height 21
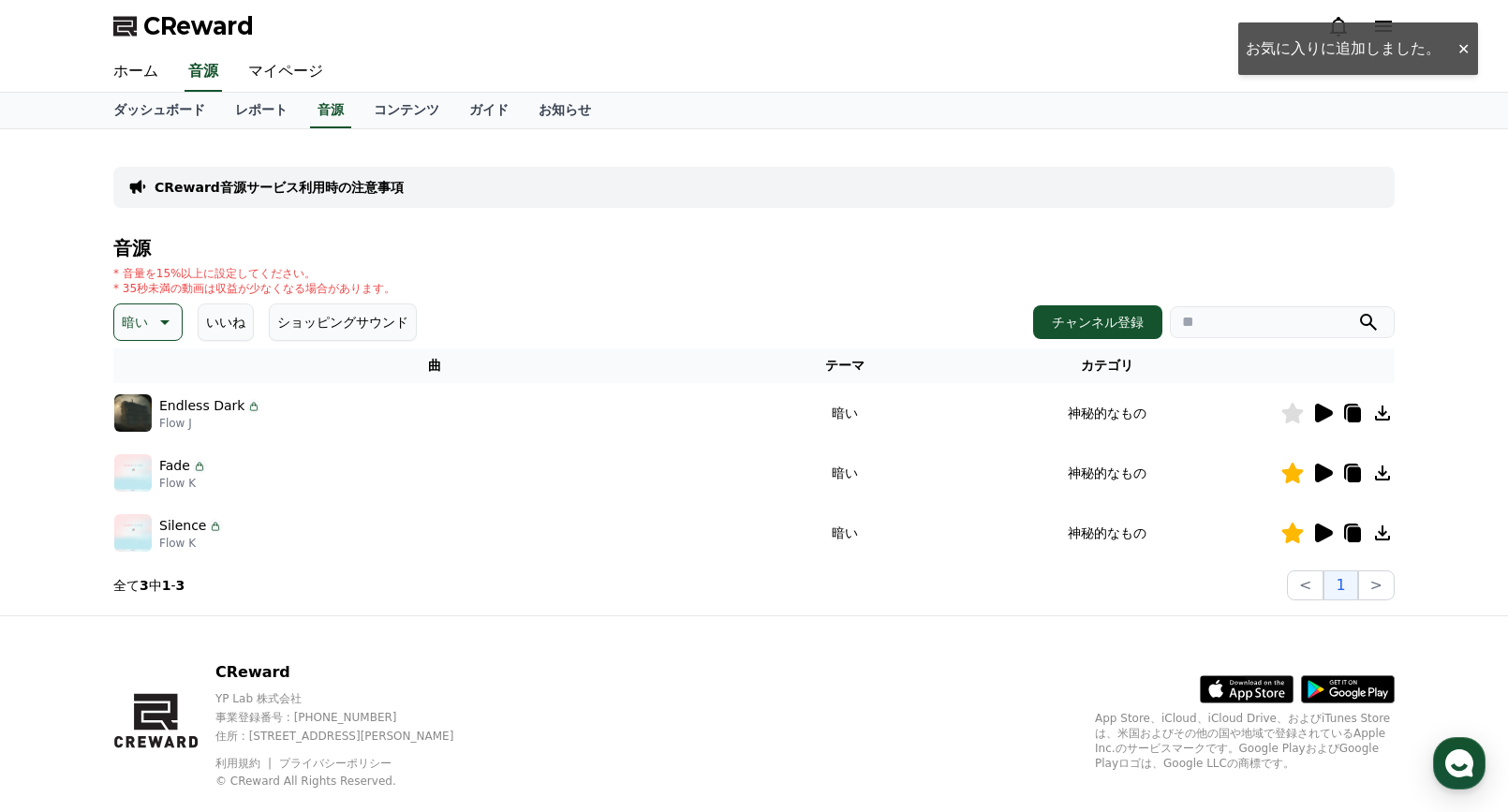
click at [1379, 470] on icon at bounding box center [1382, 472] width 22 height 22
click at [1379, 532] on icon at bounding box center [1383, 533] width 15 height 15
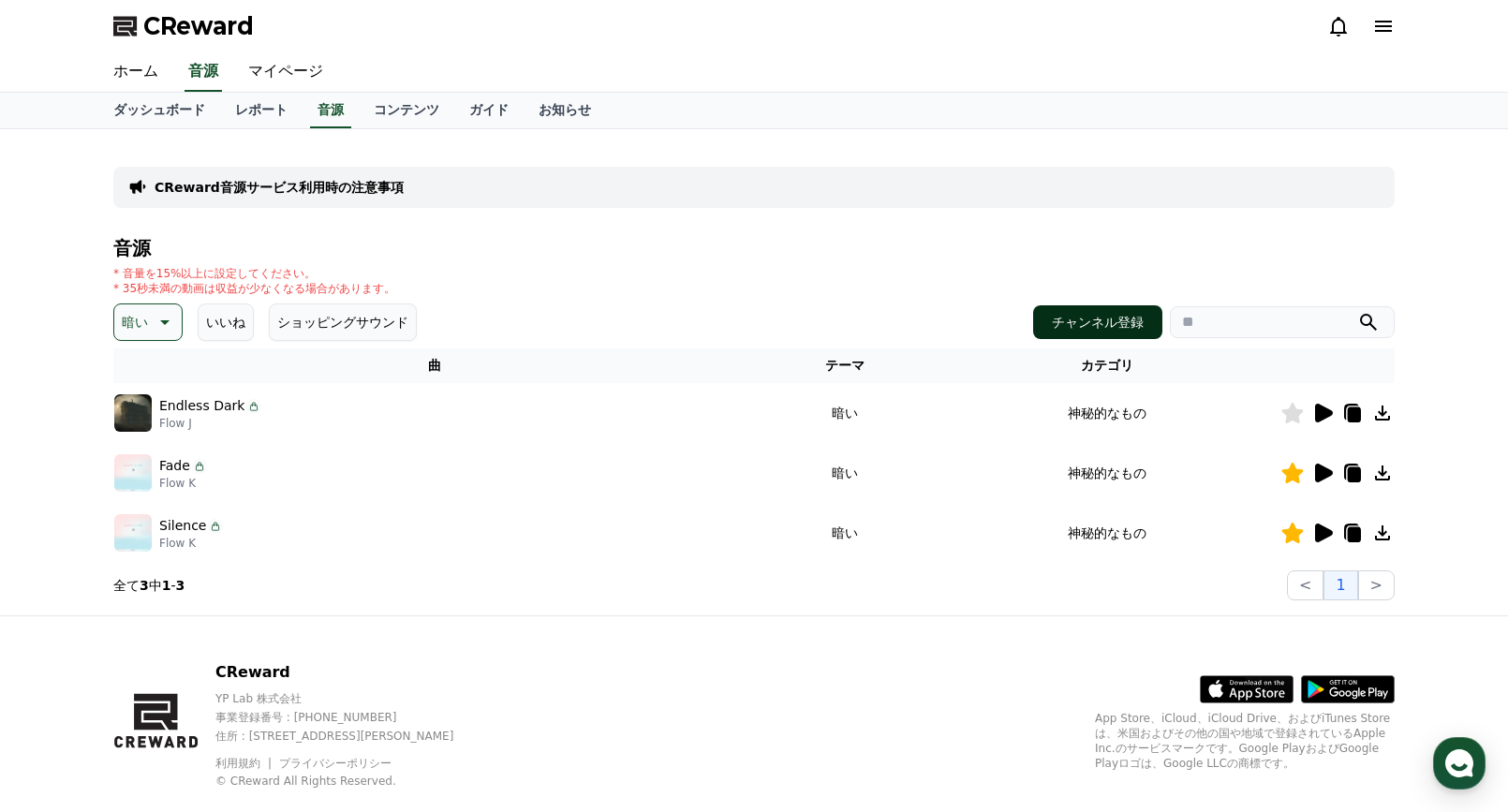
click at [1096, 322] on button "チャンネル登録" at bounding box center [1098, 321] width 129 height 33
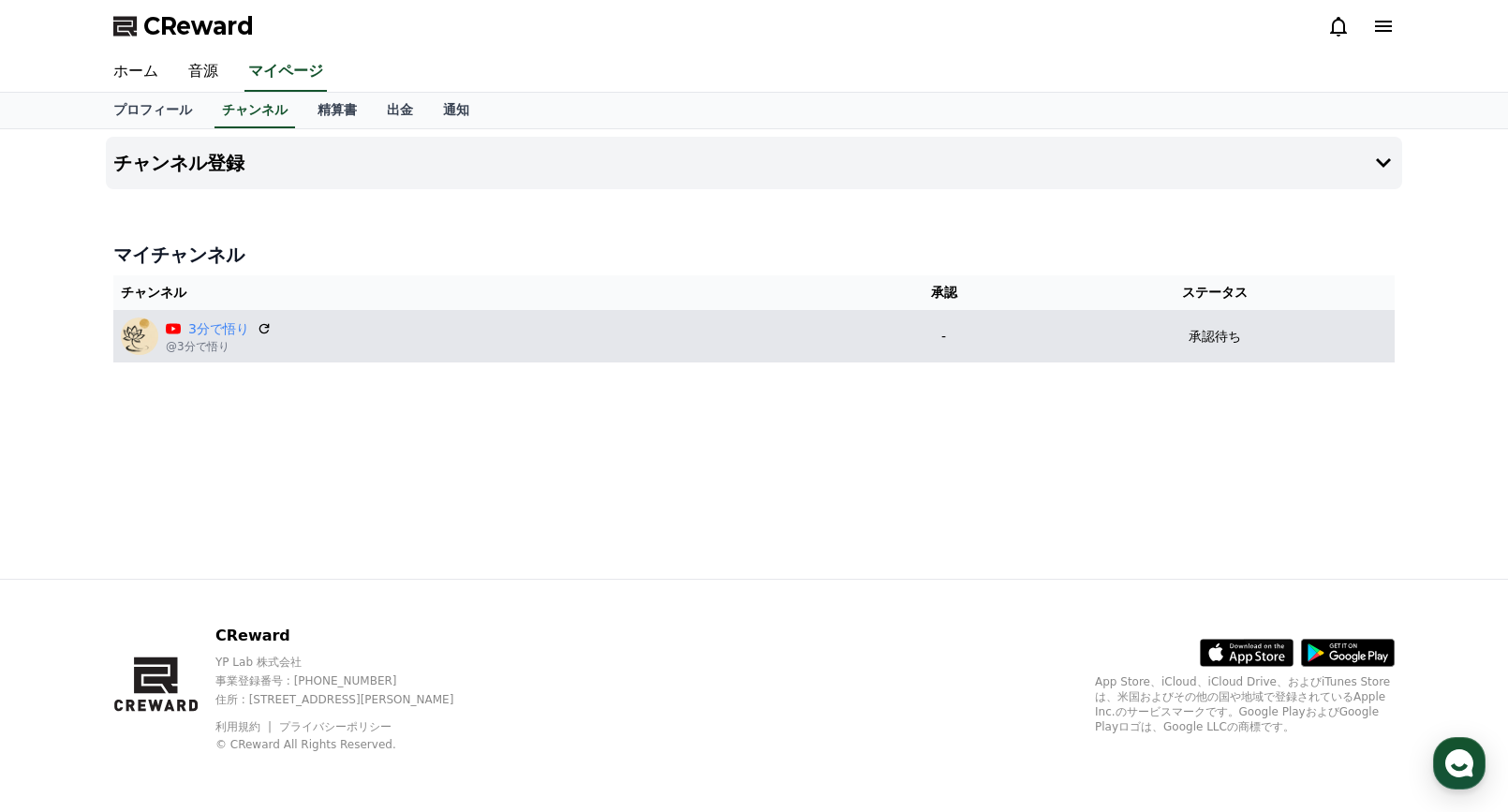
click at [845, 341] on div "3分で悟り @3分で悟り" at bounding box center [482, 336] width 724 height 37
click at [828, 333] on div "3分で悟り @3分で悟り" at bounding box center [482, 336] width 724 height 37
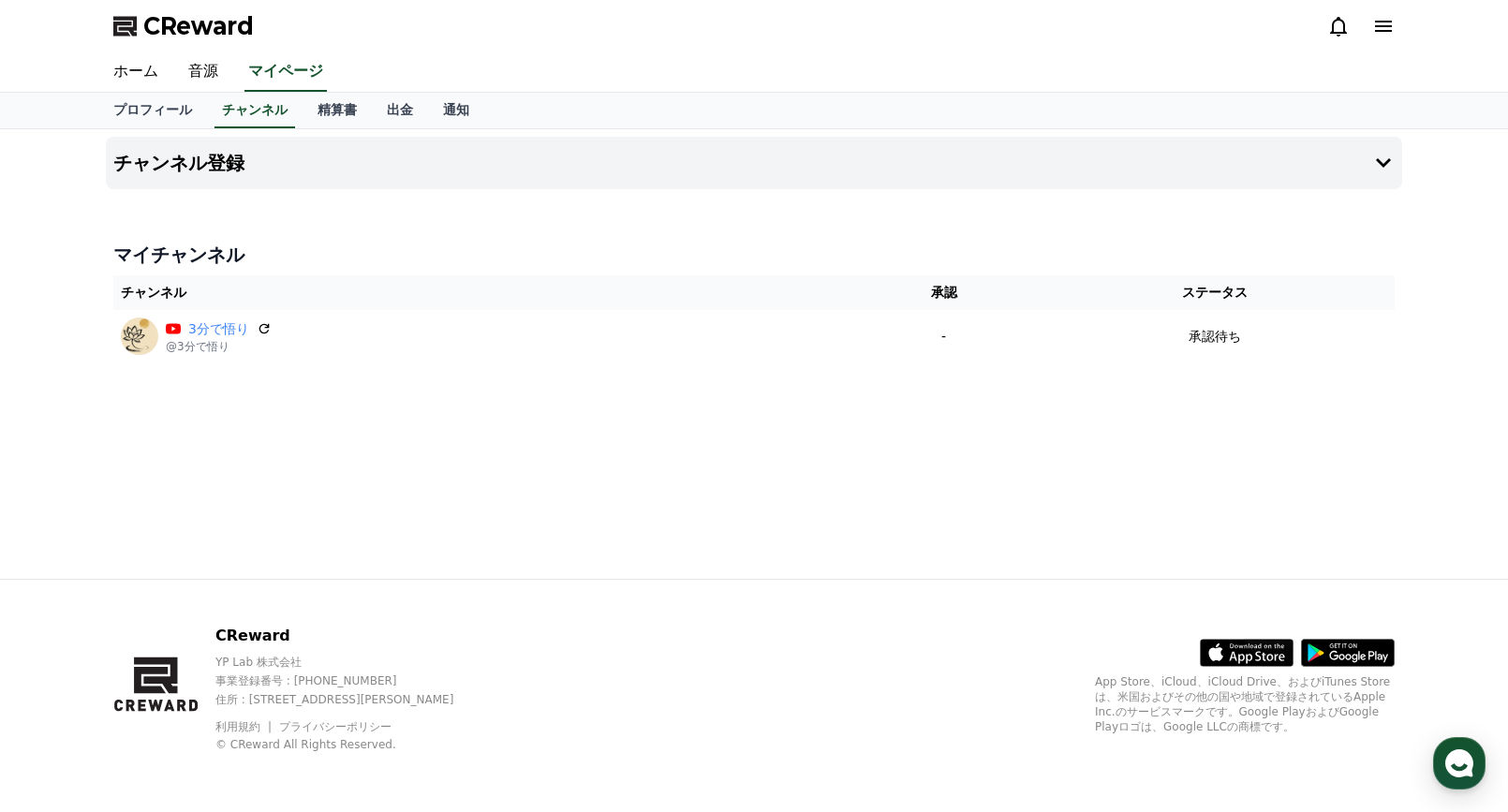
click at [696, 228] on div "チャンネル登録 マイチャンネル チャンネル 承認 ステータス 3分で悟り @3分で悟り - 承認待ち" at bounding box center [754, 354] width 1311 height 450
